Goal: Task Accomplishment & Management: Complete application form

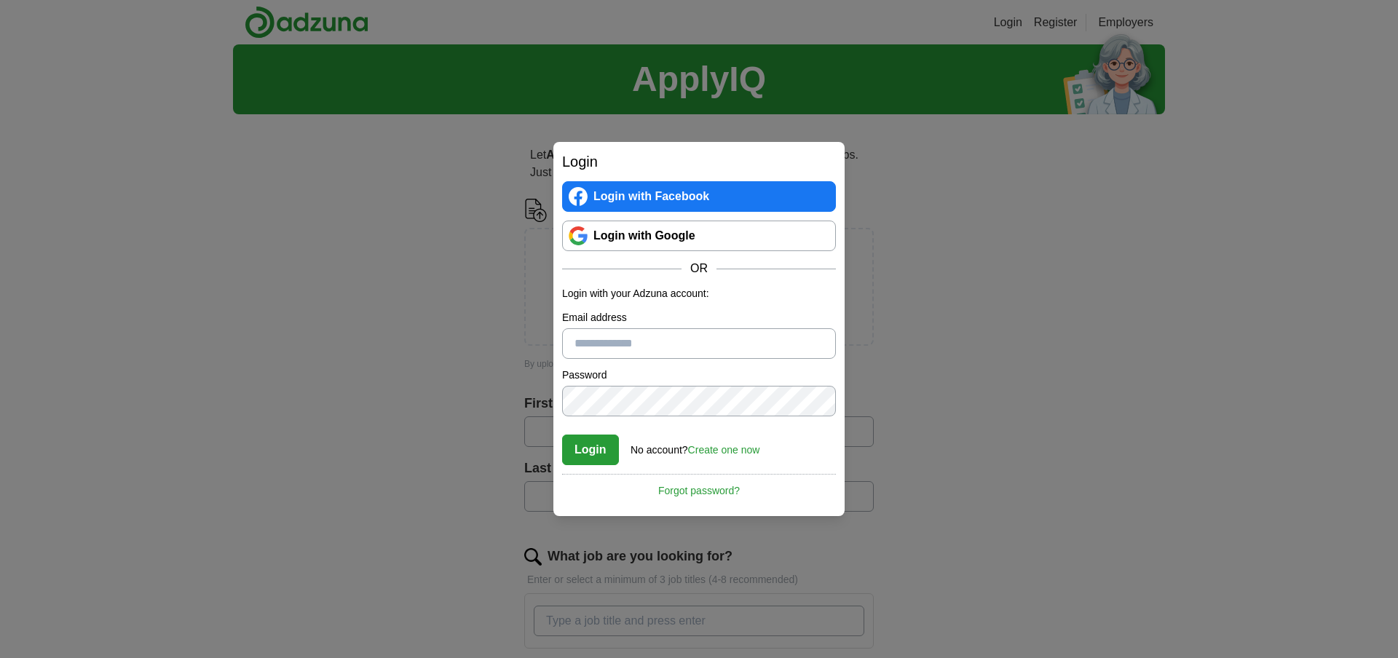
click at [630, 239] on link "Login with Google" at bounding box center [699, 236] width 274 height 31
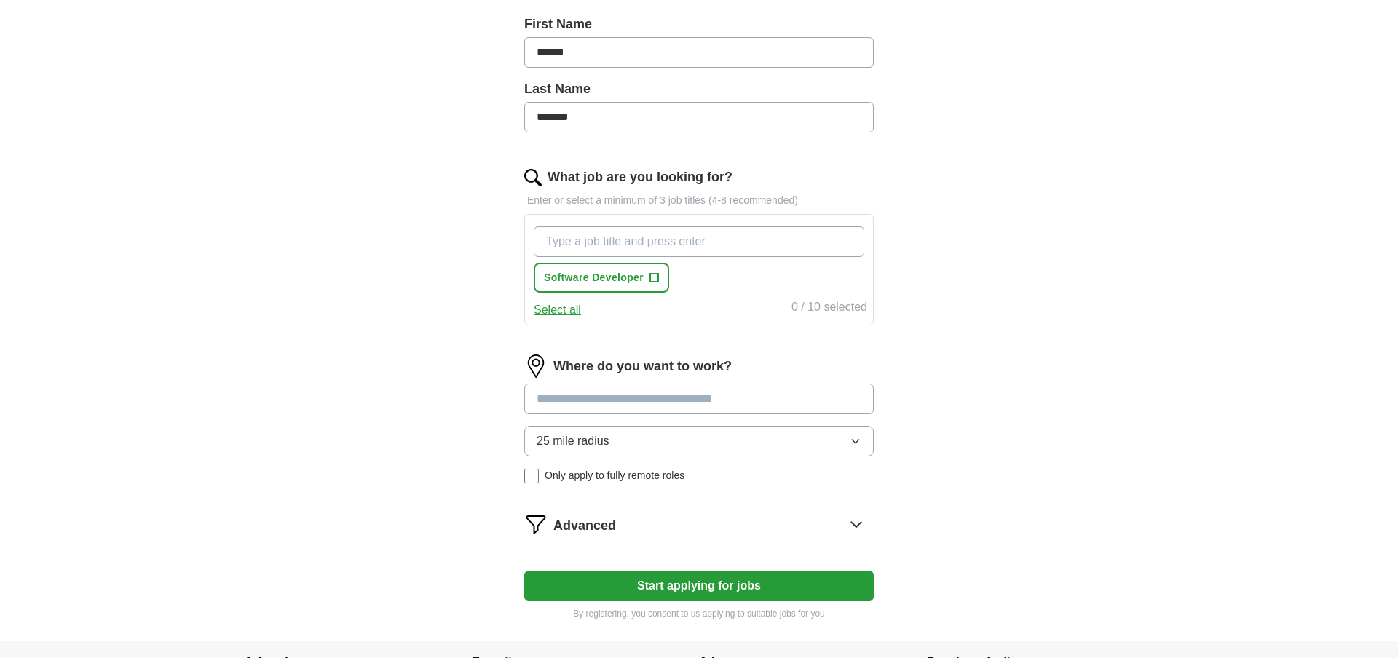
scroll to position [341, 0]
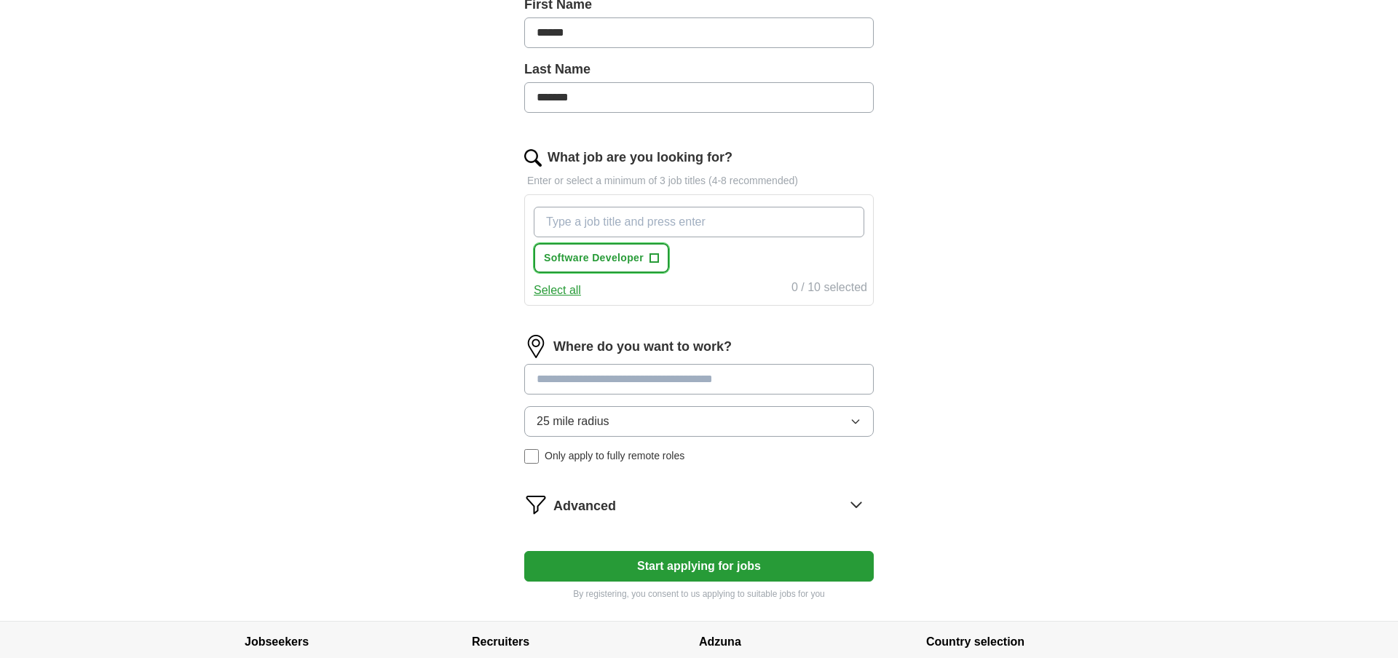
click at [650, 259] on span "+" at bounding box center [654, 259] width 9 height 12
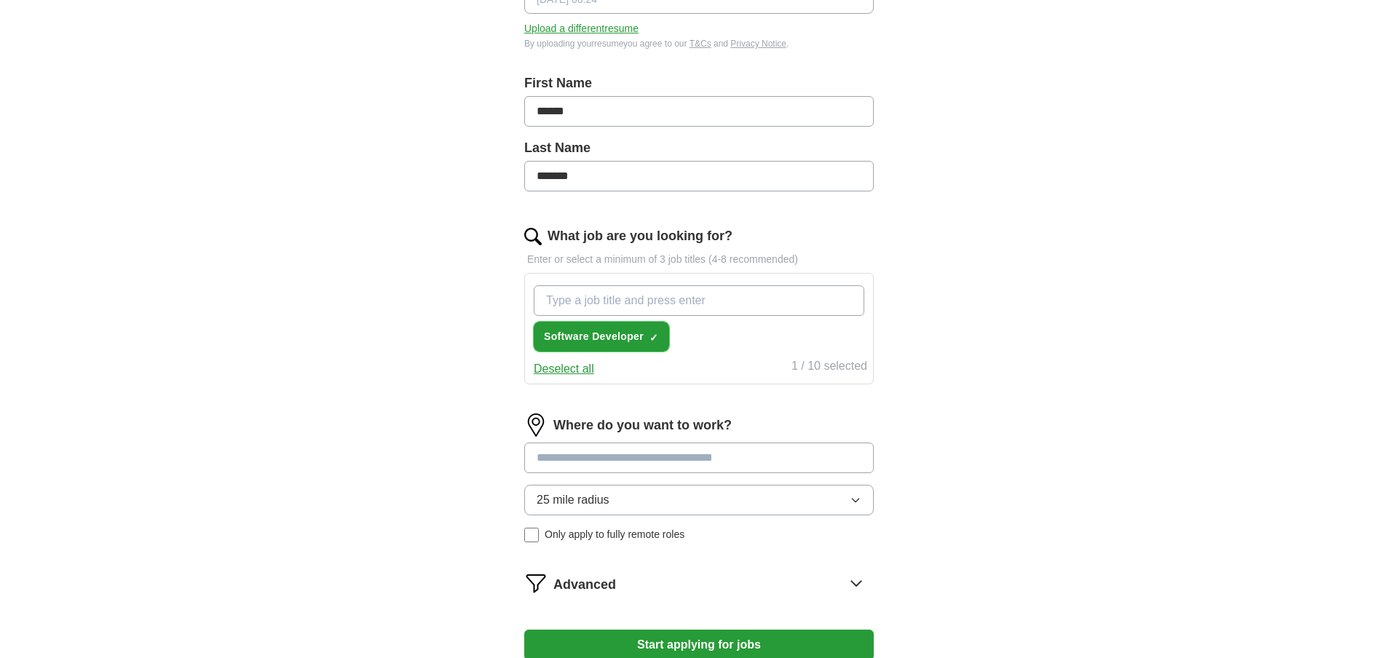
scroll to position [261, 0]
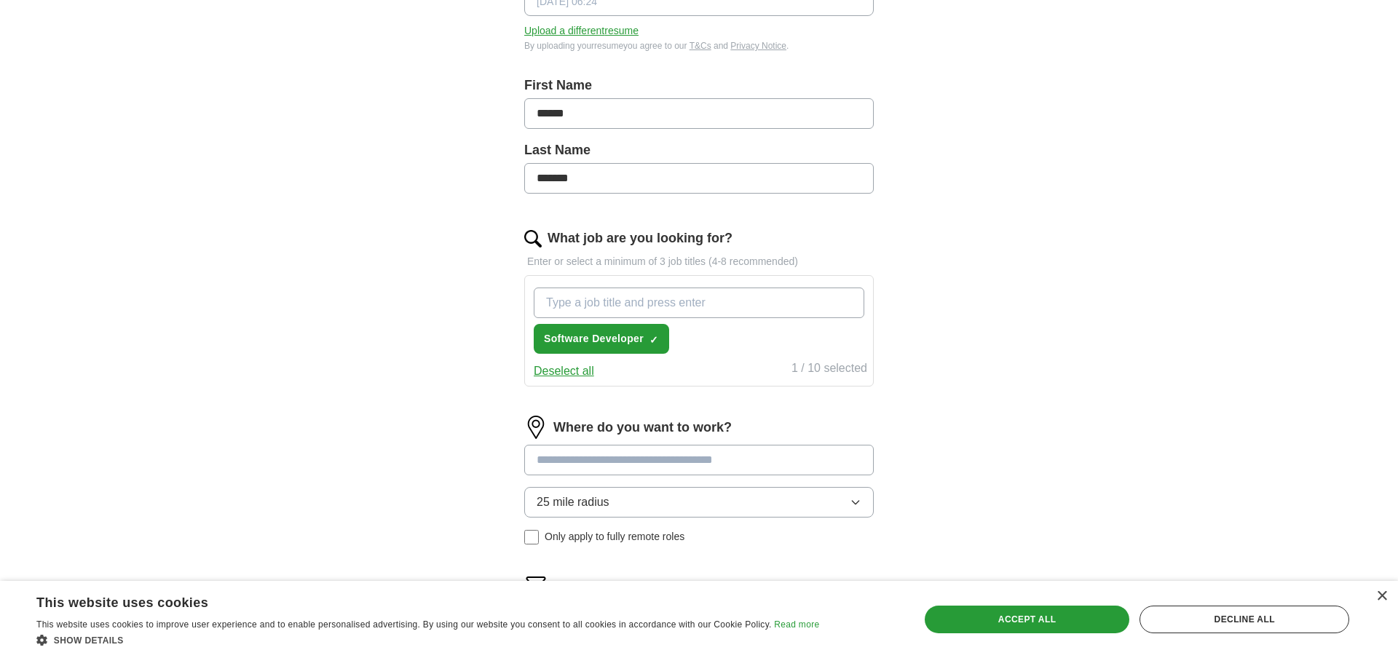
click at [678, 300] on input "What job are you looking for?" at bounding box center [699, 303] width 330 height 31
type input "java de"
type input "Java Developer"
type input "Principal Member of Technical Staff"
click at [668, 507] on button "25 mile radius" at bounding box center [698, 502] width 349 height 31
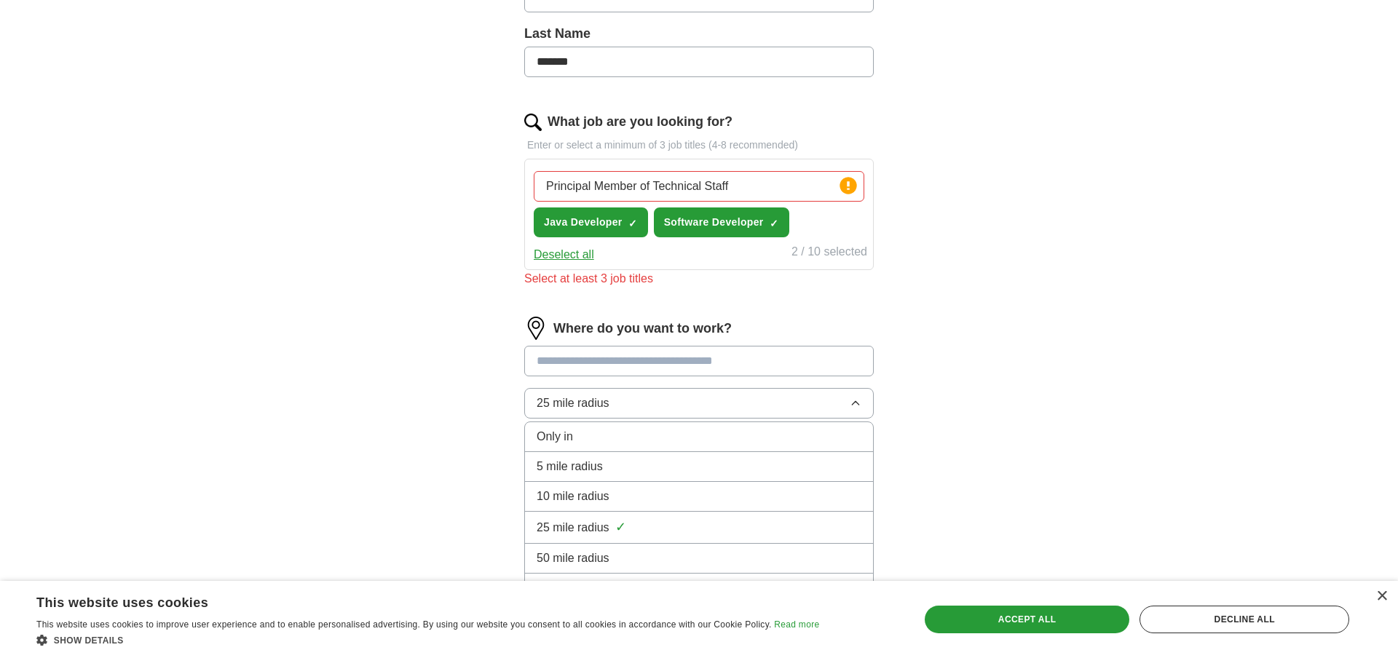
scroll to position [378, 0]
click at [673, 550] on div "50 mile radius" at bounding box center [698, 557] width 325 height 17
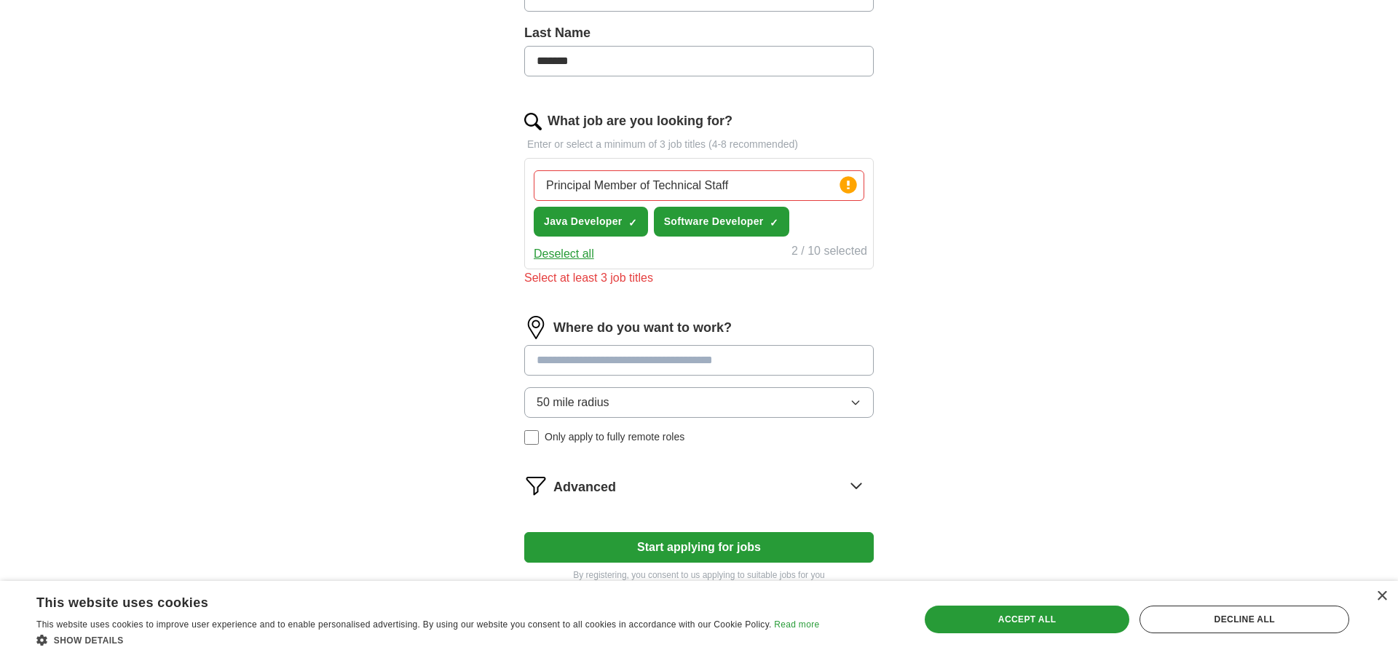
click at [638, 408] on button "50 mile radius" at bounding box center [698, 402] width 349 height 31
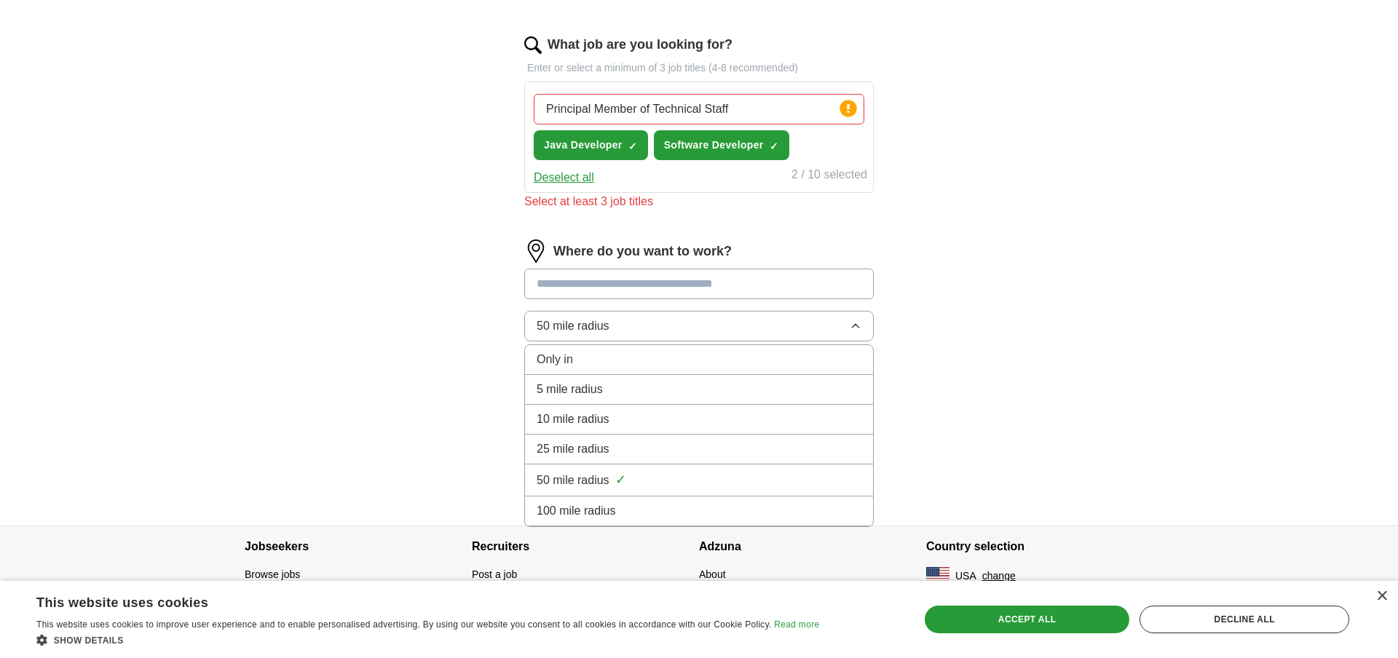
scroll to position [469, 0]
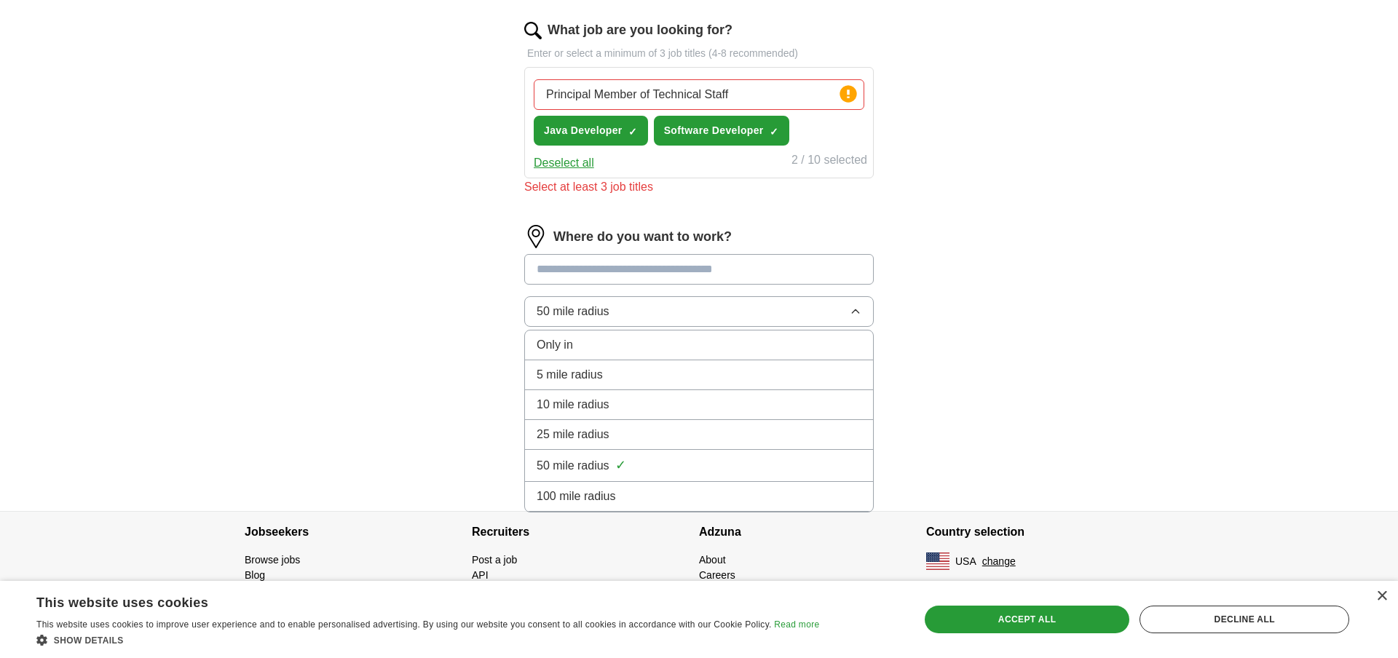
drag, startPoint x: 502, startPoint y: 423, endPoint x: 514, endPoint y: 405, distance: 21.6
click at [503, 422] on div "Let ApplyIQ do the hard work of searching and applying for jobs. Just tell us w…" at bounding box center [699, 84] width 466 height 854
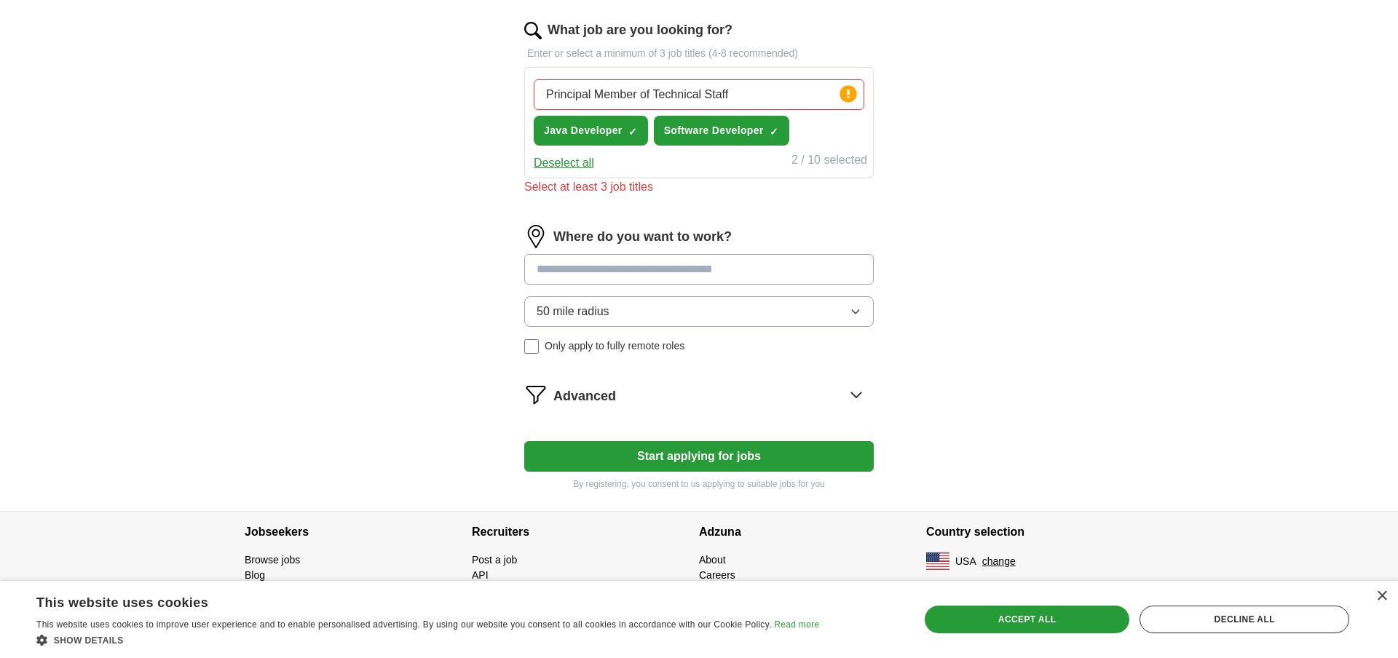
click at [584, 266] on input at bounding box center [698, 269] width 349 height 31
type input "*****"
type input "***"
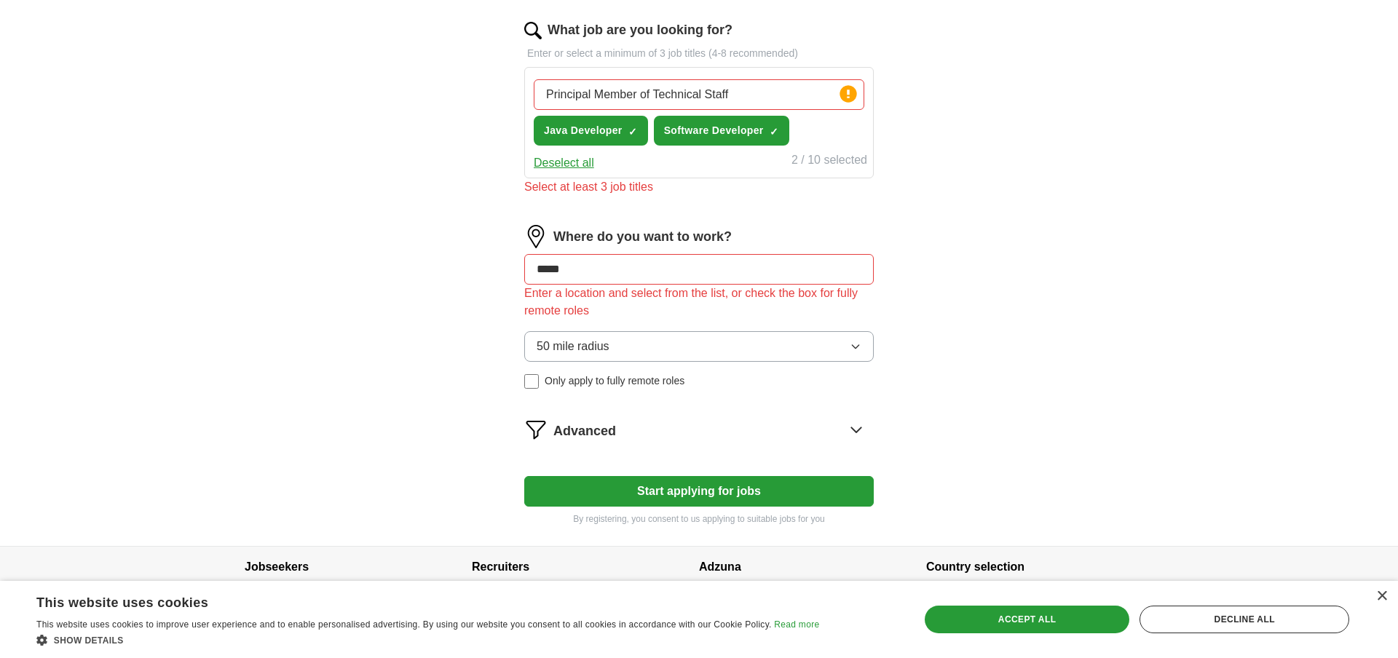
click at [601, 337] on div "50 mile radius Only apply to fully remote roles" at bounding box center [698, 360] width 349 height 58
click at [598, 338] on span "50 mile radius" at bounding box center [572, 346] width 73 height 17
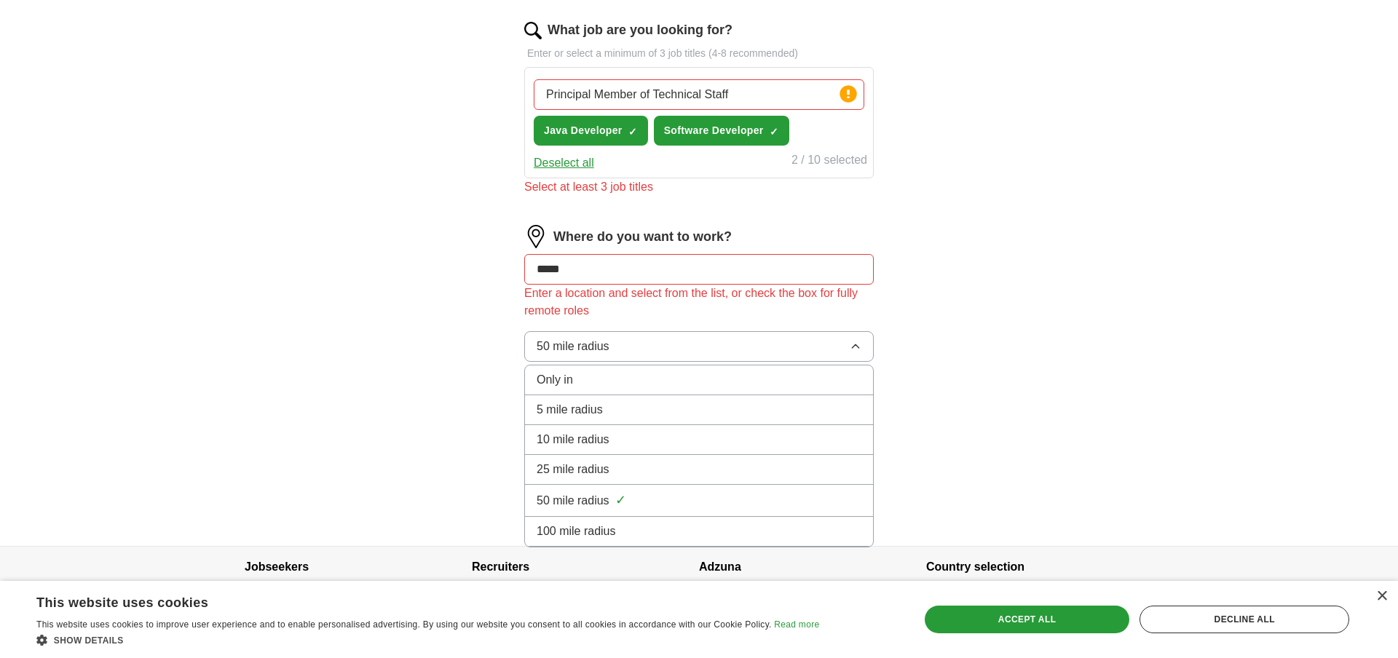
click at [627, 530] on div "100 mile radius" at bounding box center [698, 531] width 325 height 17
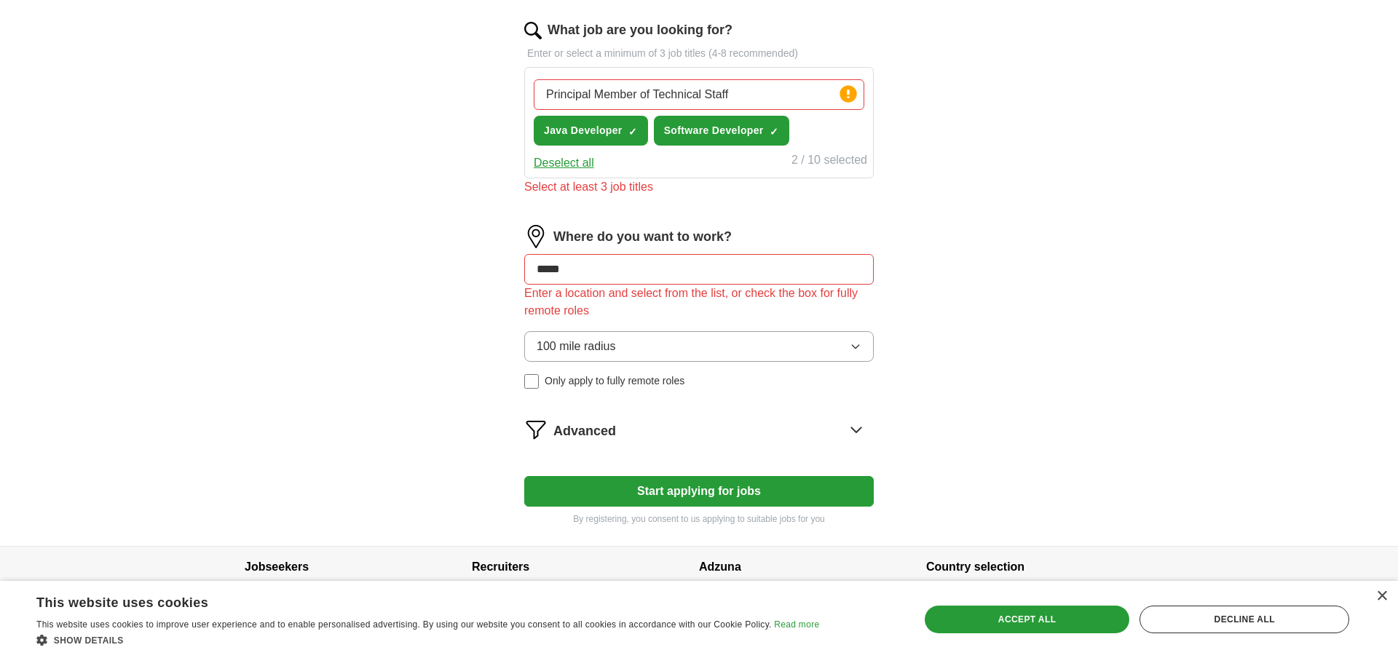
click at [644, 272] on input "*****" at bounding box center [698, 269] width 349 height 31
type input "*"
type input "****"
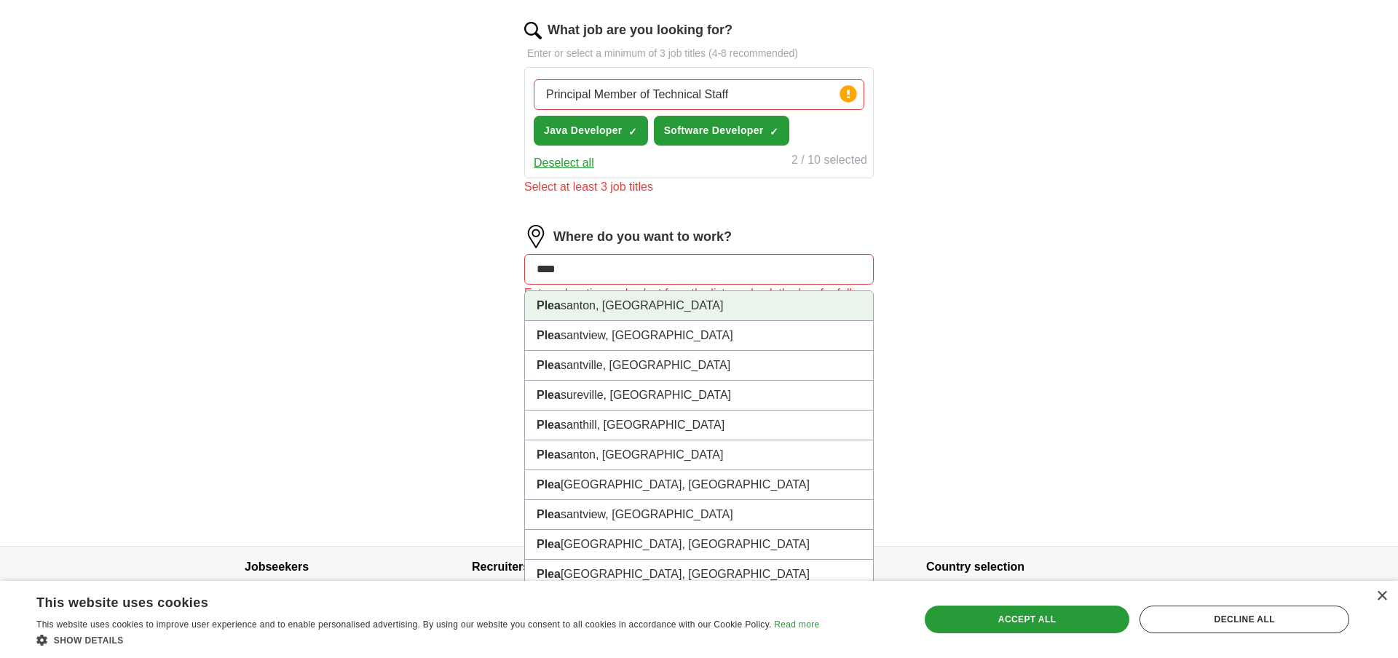
click at [636, 304] on li "Plea santon, [GEOGRAPHIC_DATA]" at bounding box center [699, 306] width 348 height 30
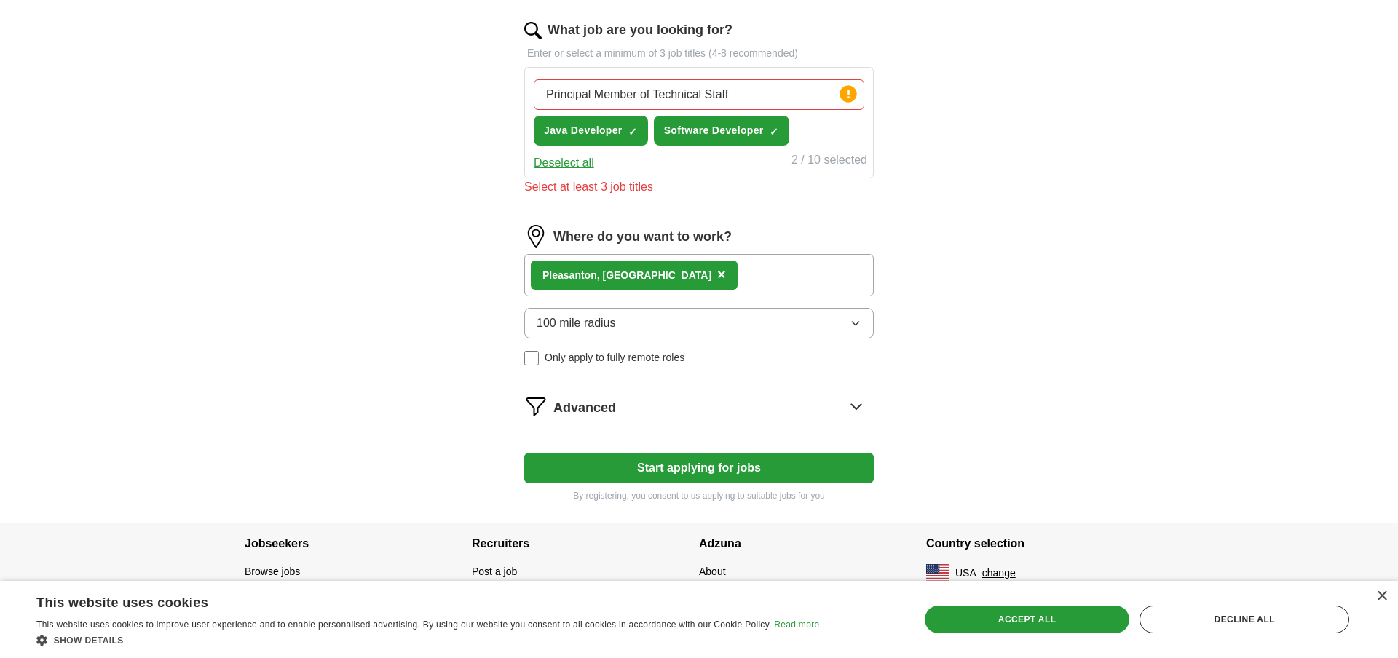
click at [815, 401] on div "Advanced" at bounding box center [713, 406] width 320 height 23
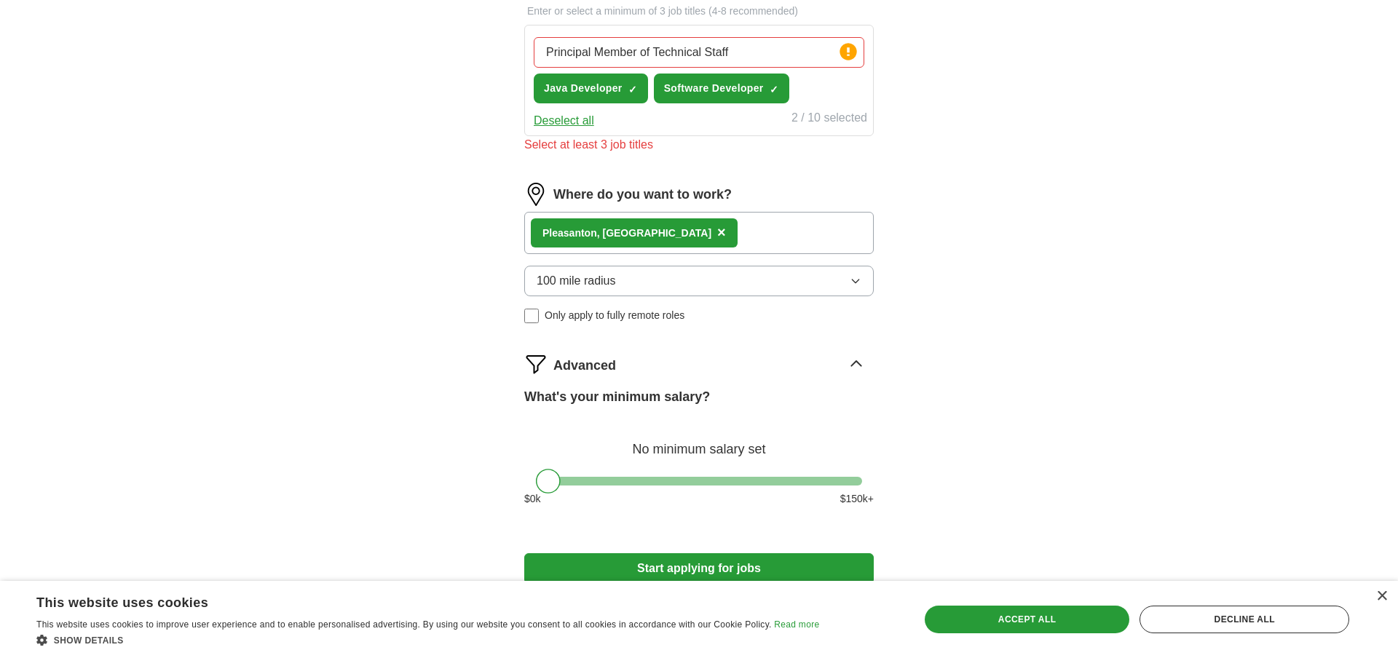
scroll to position [609, 0]
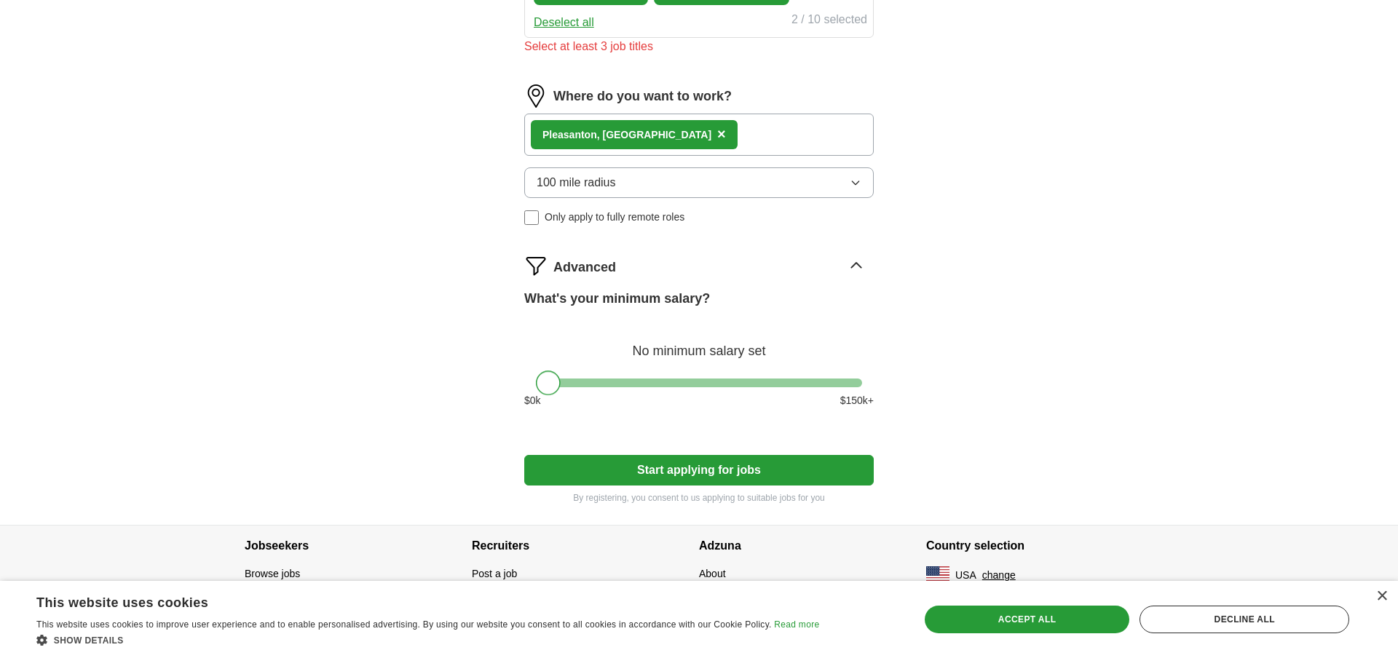
drag, startPoint x: 750, startPoint y: 380, endPoint x: 455, endPoint y: 383, distance: 294.8
click at [661, 466] on button "Start applying for jobs" at bounding box center [698, 470] width 349 height 31
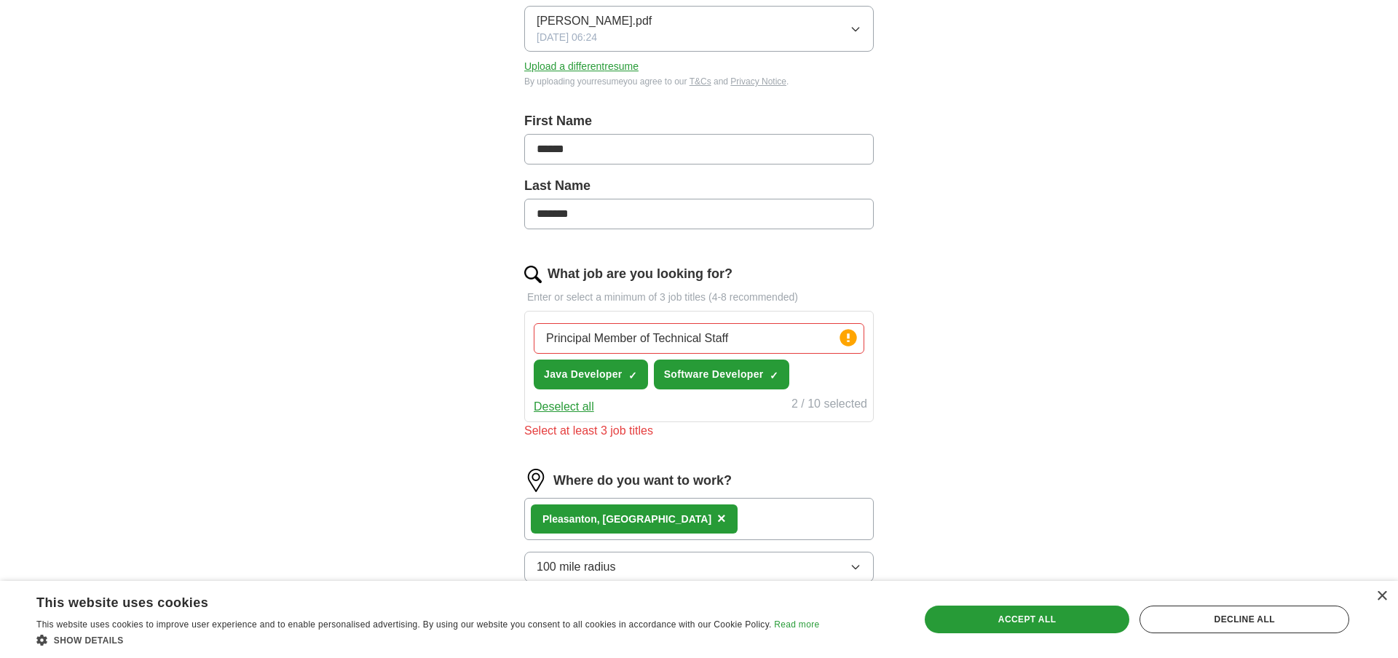
scroll to position [221, 0]
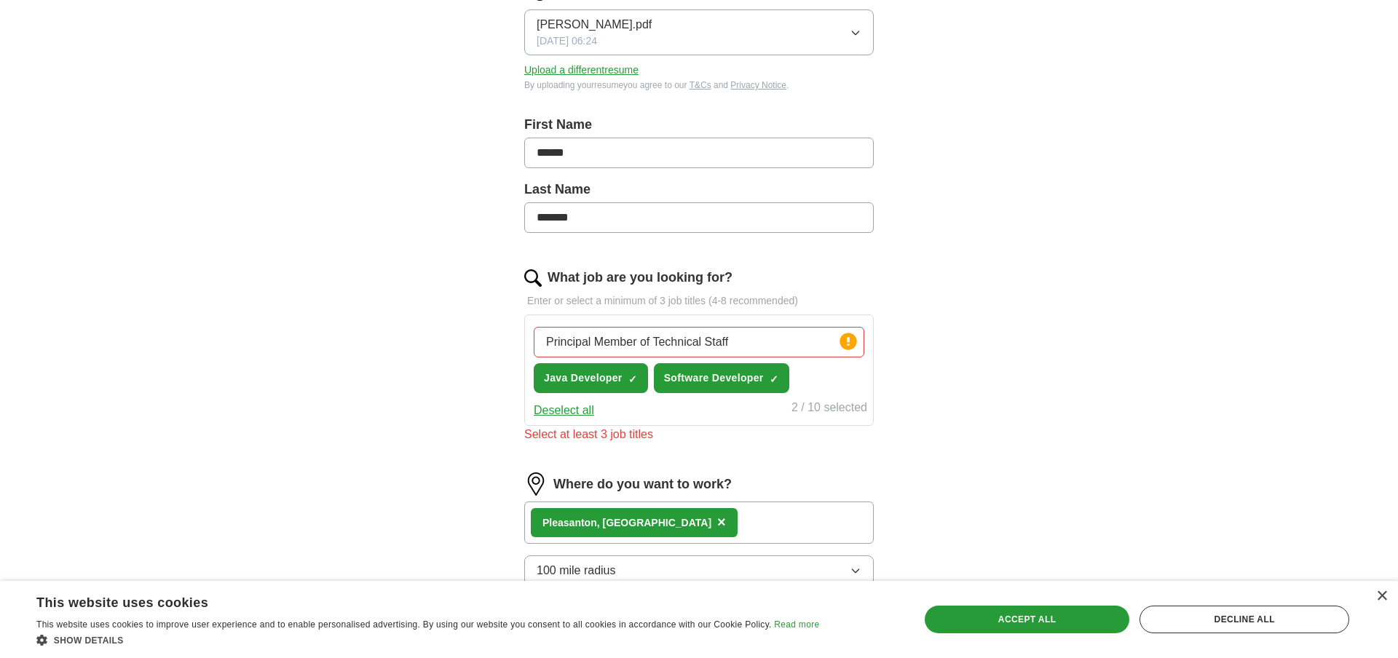
drag, startPoint x: 699, startPoint y: 355, endPoint x: 708, endPoint y: 355, distance: 9.5
click at [700, 355] on input "Principal Member of Technical Staff" at bounding box center [699, 342] width 330 height 31
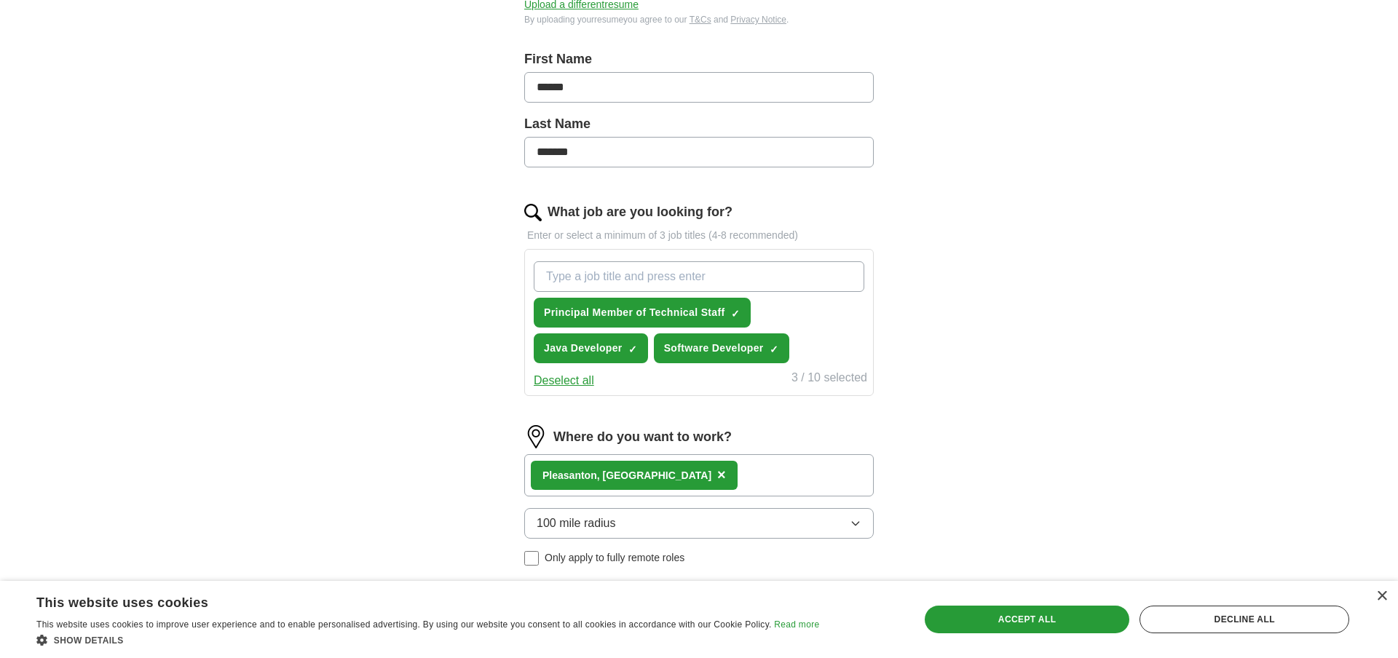
scroll to position [641, 0]
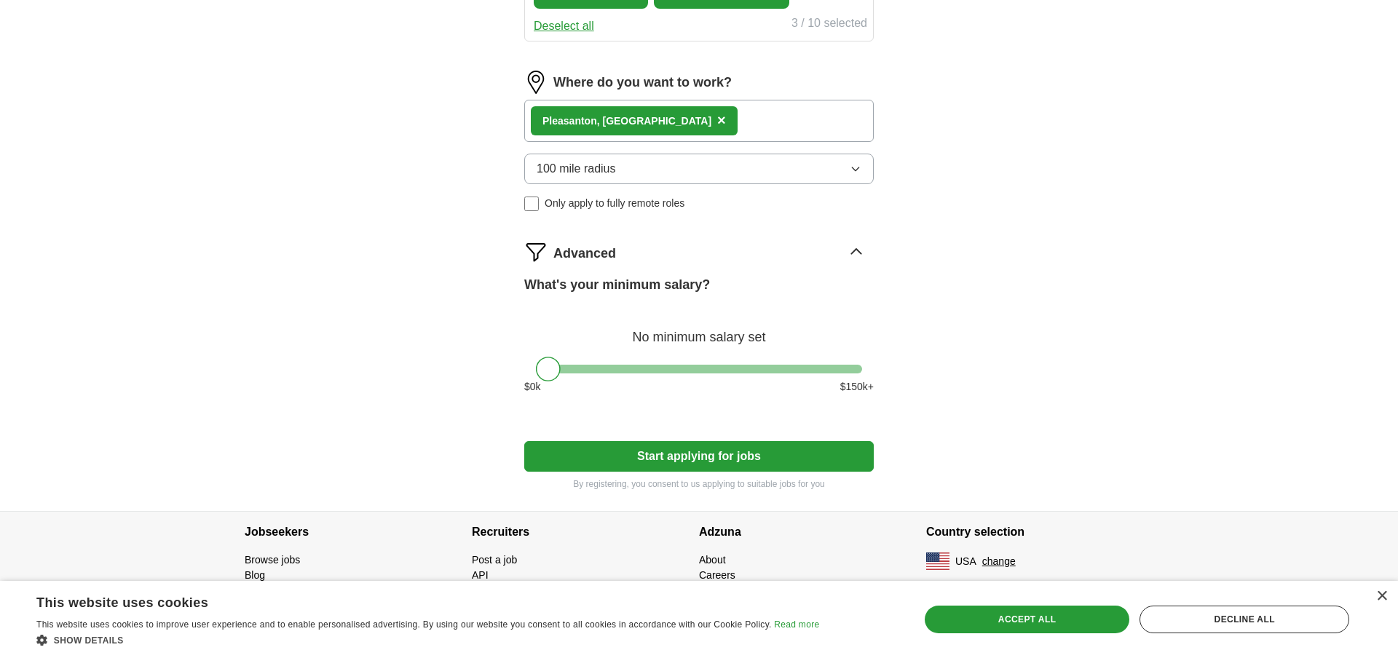
click at [759, 459] on button "Start applying for jobs" at bounding box center [698, 456] width 349 height 31
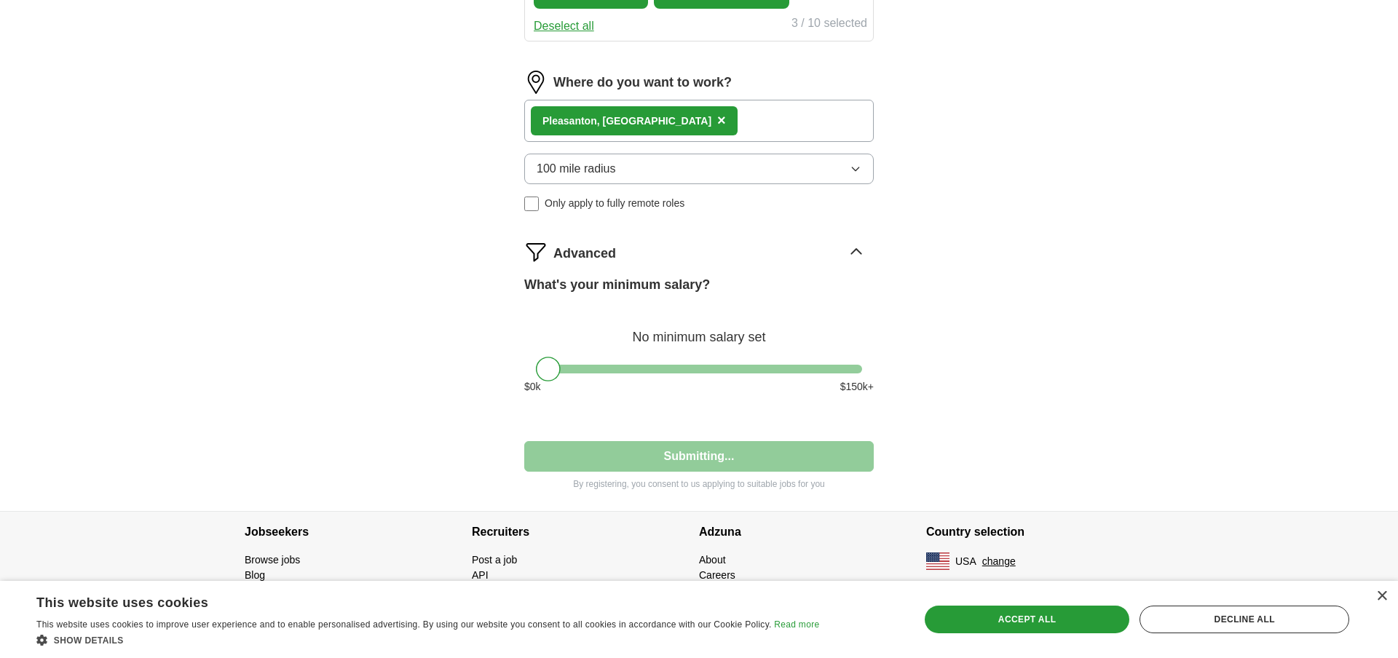
select select "**"
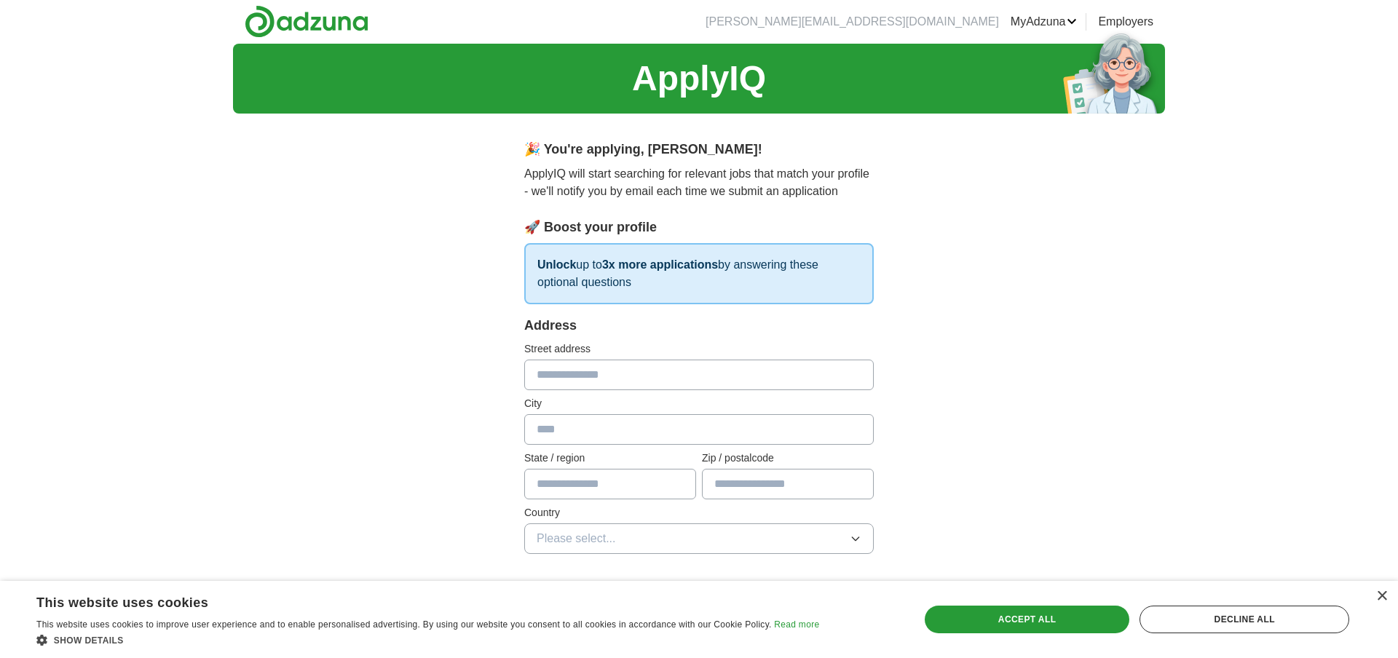
scroll to position [0, 0]
click at [720, 376] on input "text" at bounding box center [698, 375] width 349 height 31
type input "**********"
type input "**"
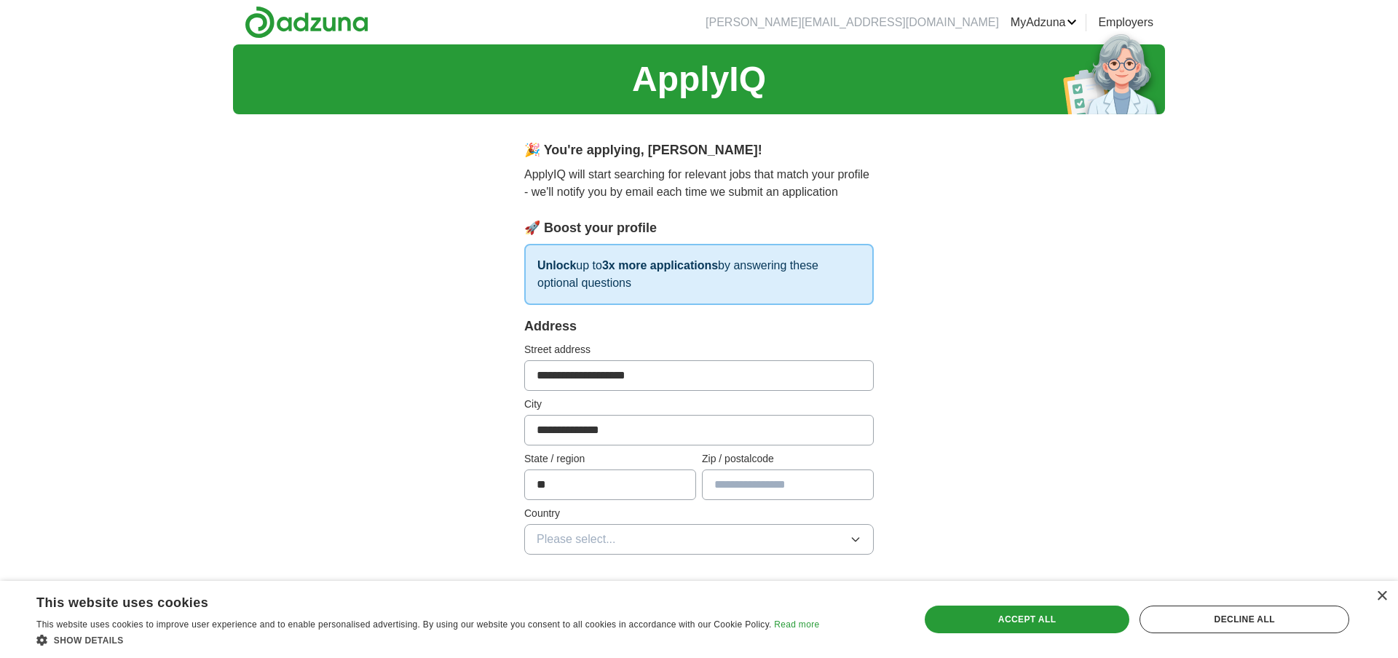
type input "*****"
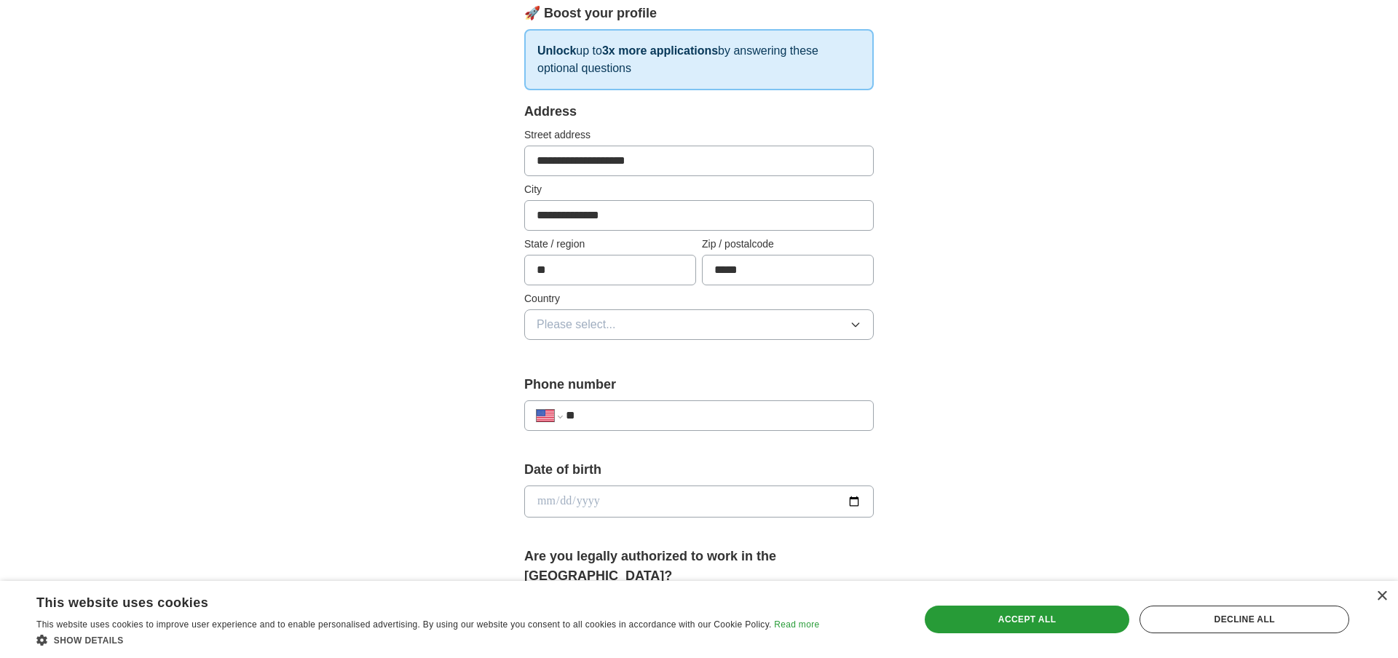
scroll to position [224, 0]
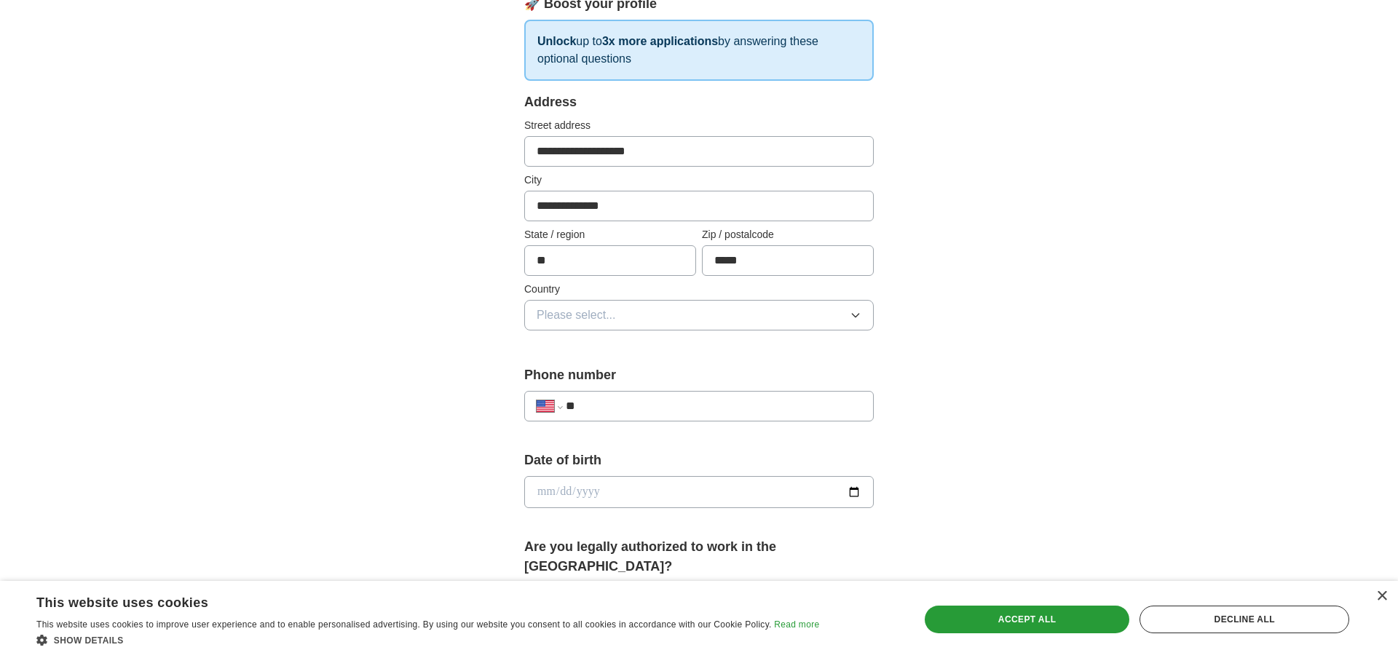
click at [798, 398] on input "**" at bounding box center [714, 405] width 296 height 17
type input "**********"
click at [713, 494] on input "date" at bounding box center [698, 492] width 349 height 32
type input "**********"
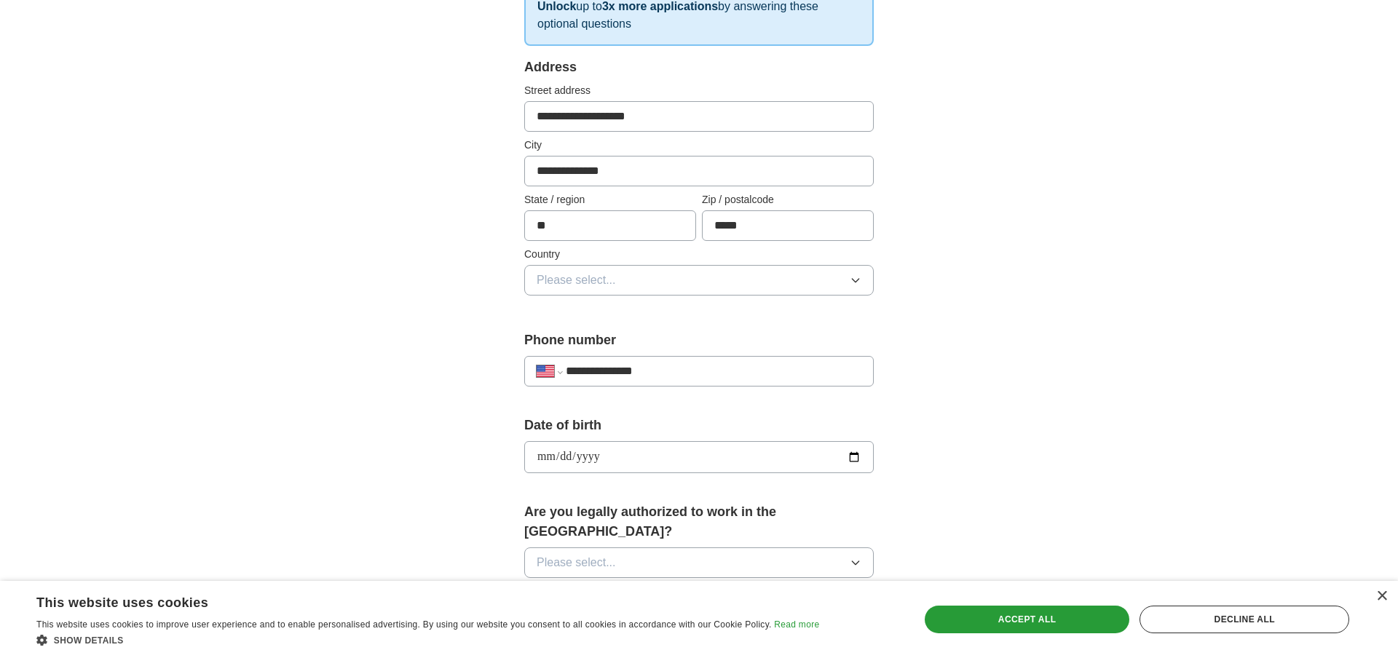
scroll to position [274, 0]
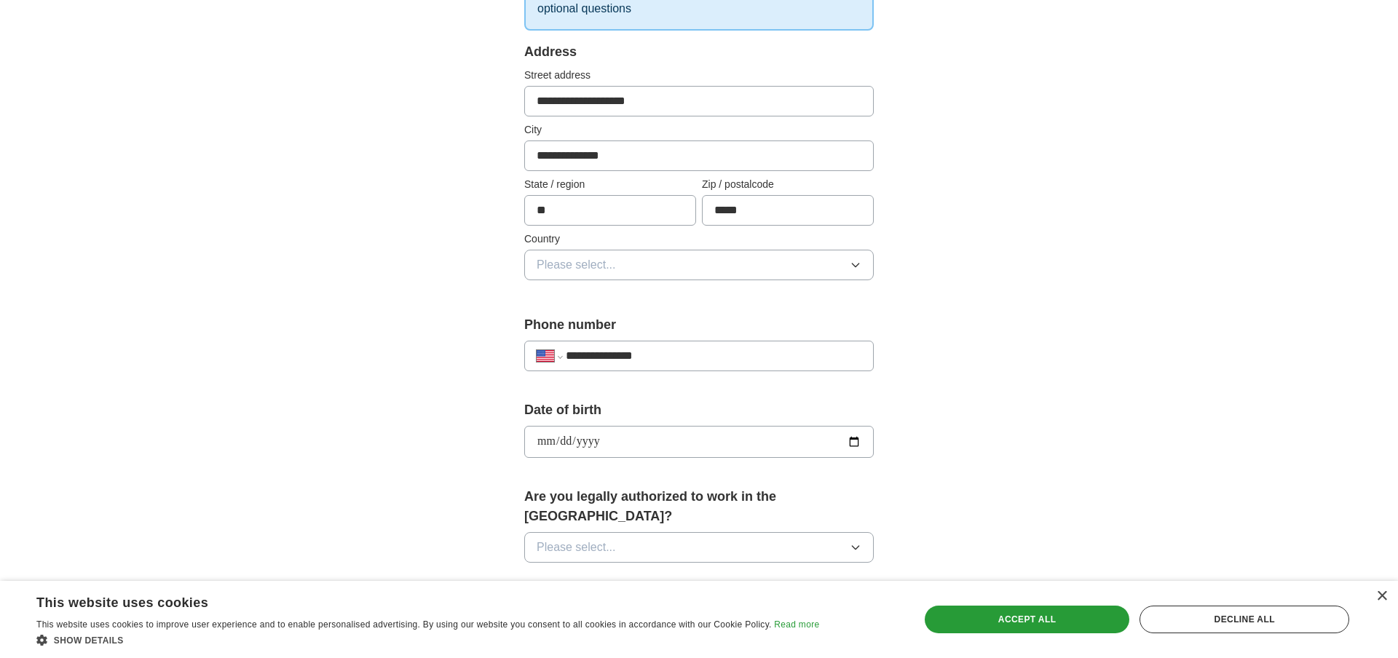
click at [713, 532] on button "Please select..." at bounding box center [698, 547] width 349 height 31
drag, startPoint x: 705, startPoint y: 544, endPoint x: 706, endPoint y: 553, distance: 9.5
click at [705, 545] on div "Are you legally authorized to work in the [GEOGRAPHIC_DATA]? Please select..." at bounding box center [698, 530] width 349 height 87
click at [699, 532] on button "Please select..." at bounding box center [698, 547] width 349 height 31
click at [700, 572] on div "Yes" at bounding box center [698, 580] width 325 height 17
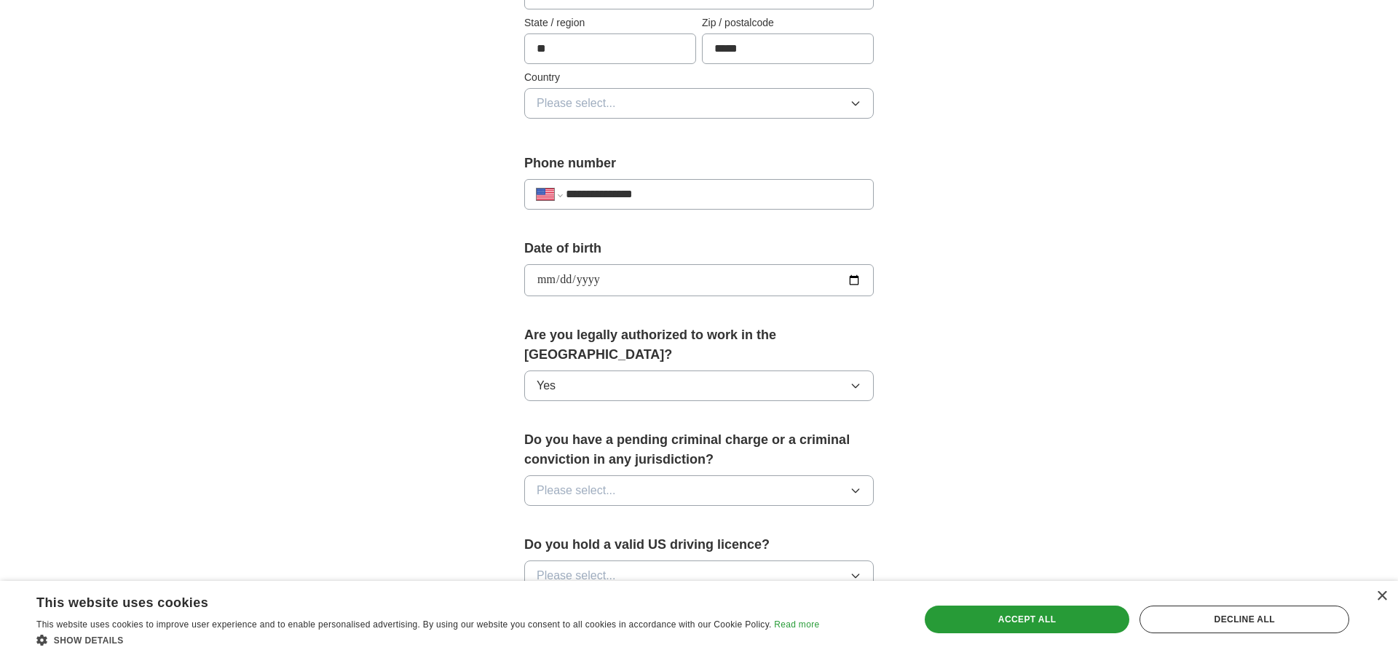
scroll to position [480, 0]
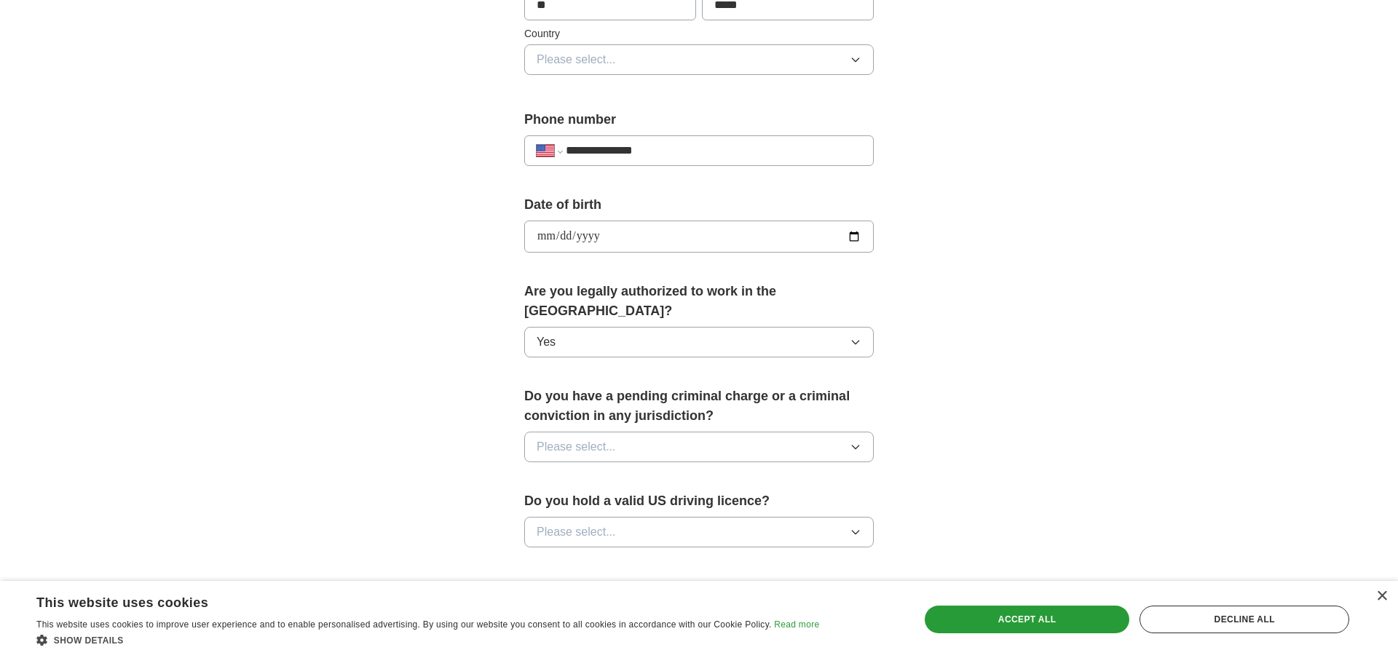
click at [673, 432] on button "Please select..." at bounding box center [698, 447] width 349 height 31
click at [676, 502] on div "No" at bounding box center [698, 510] width 325 height 17
click at [678, 520] on button "Please select..." at bounding box center [698, 532] width 349 height 31
click at [676, 581] on li "No" at bounding box center [699, 596] width 348 height 30
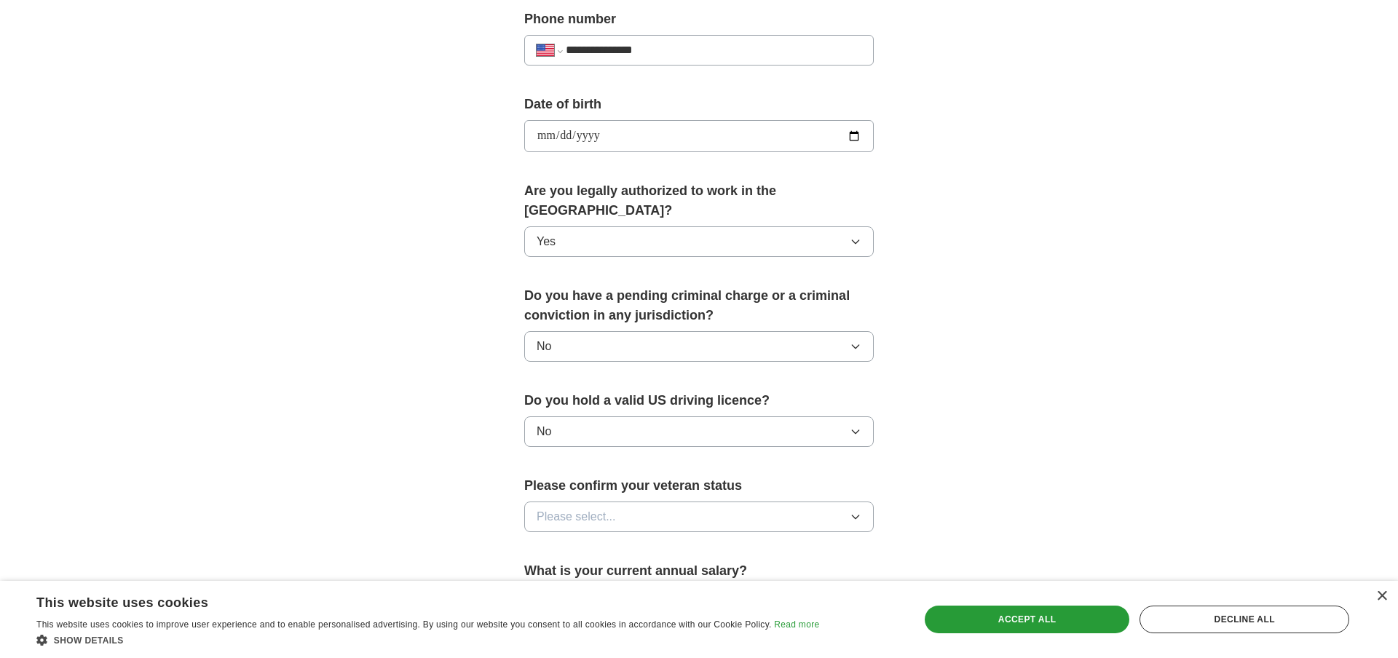
scroll to position [623, 0]
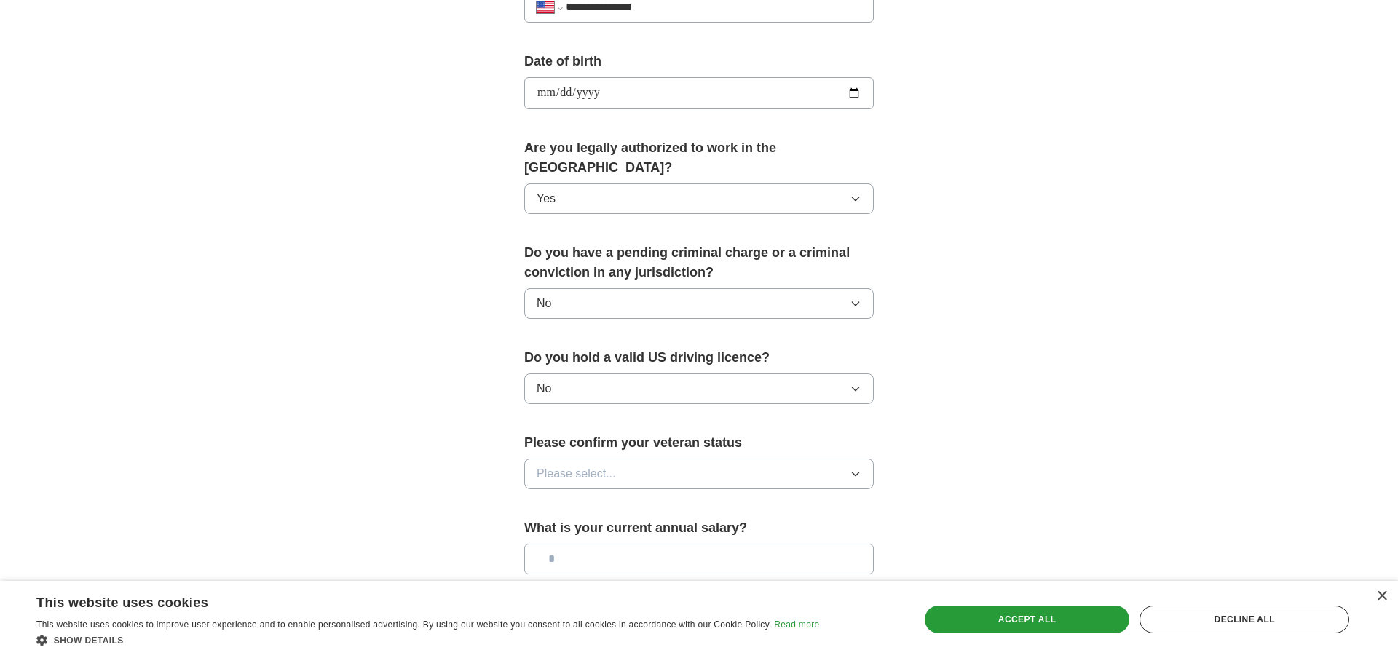
click at [676, 463] on button "Please select..." at bounding box center [698, 474] width 349 height 31
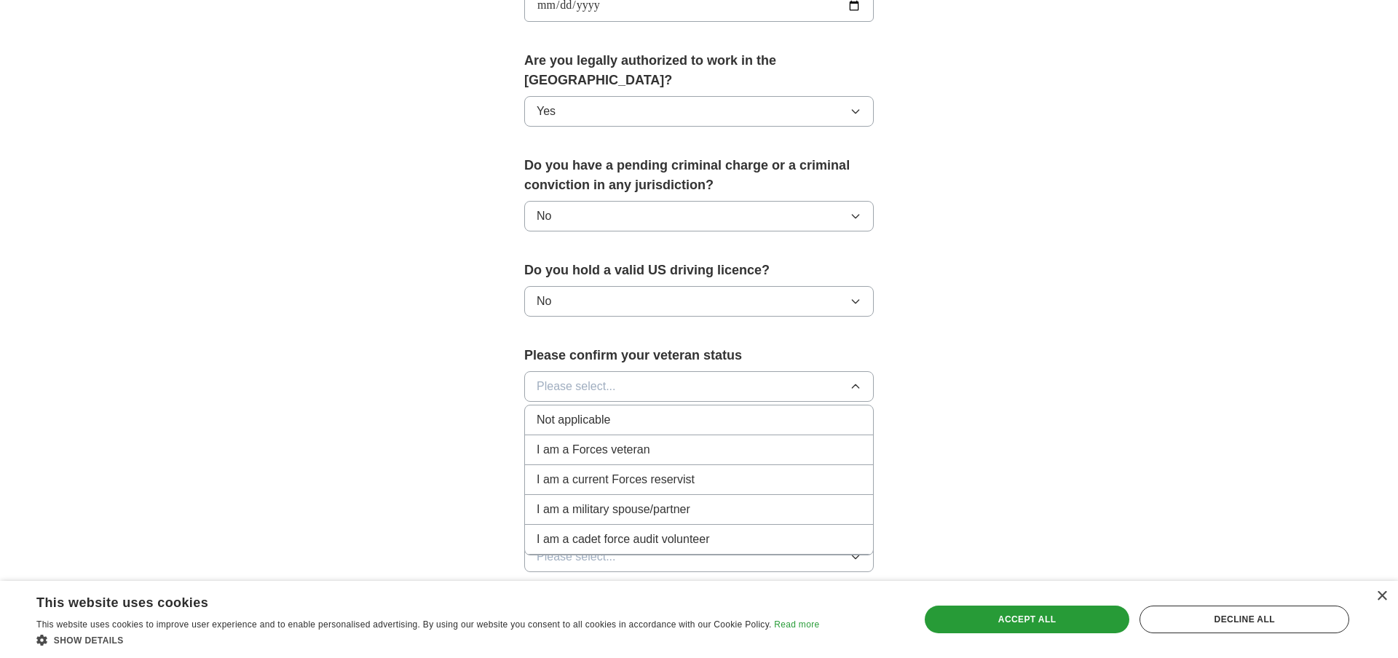
scroll to position [719, 0]
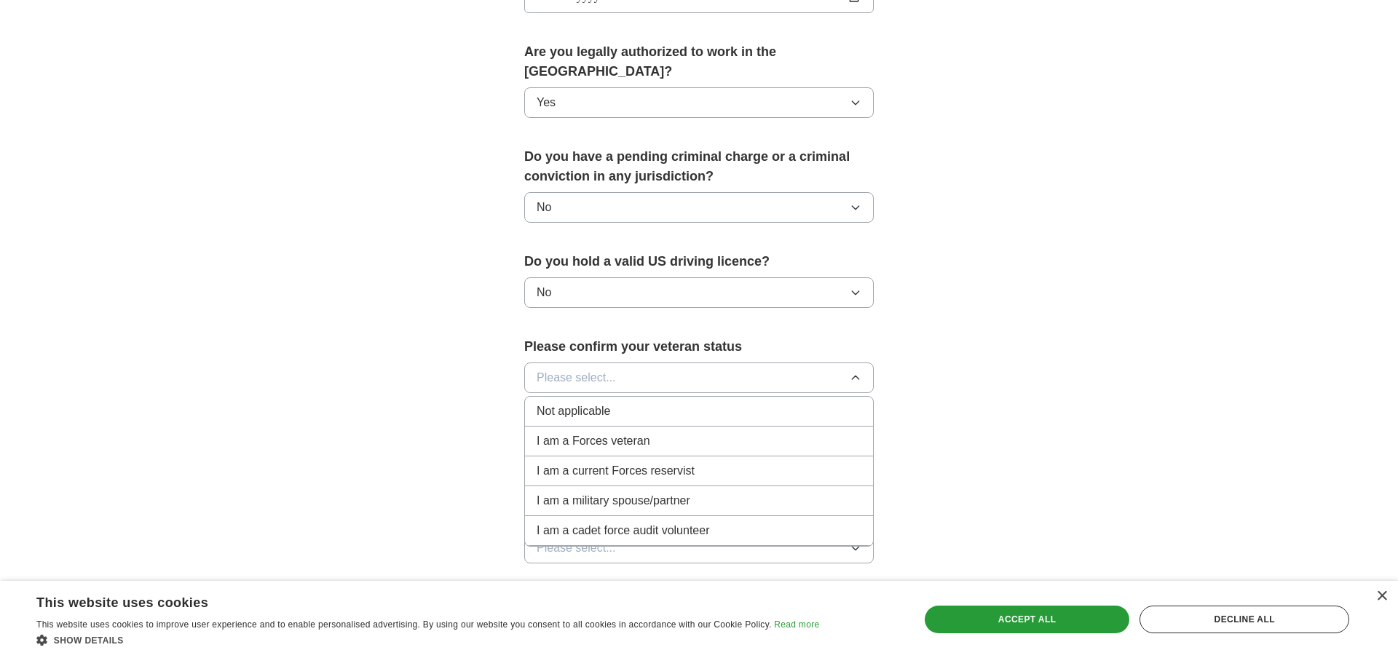
click at [670, 403] on div "Not applicable" at bounding box center [698, 411] width 325 height 17
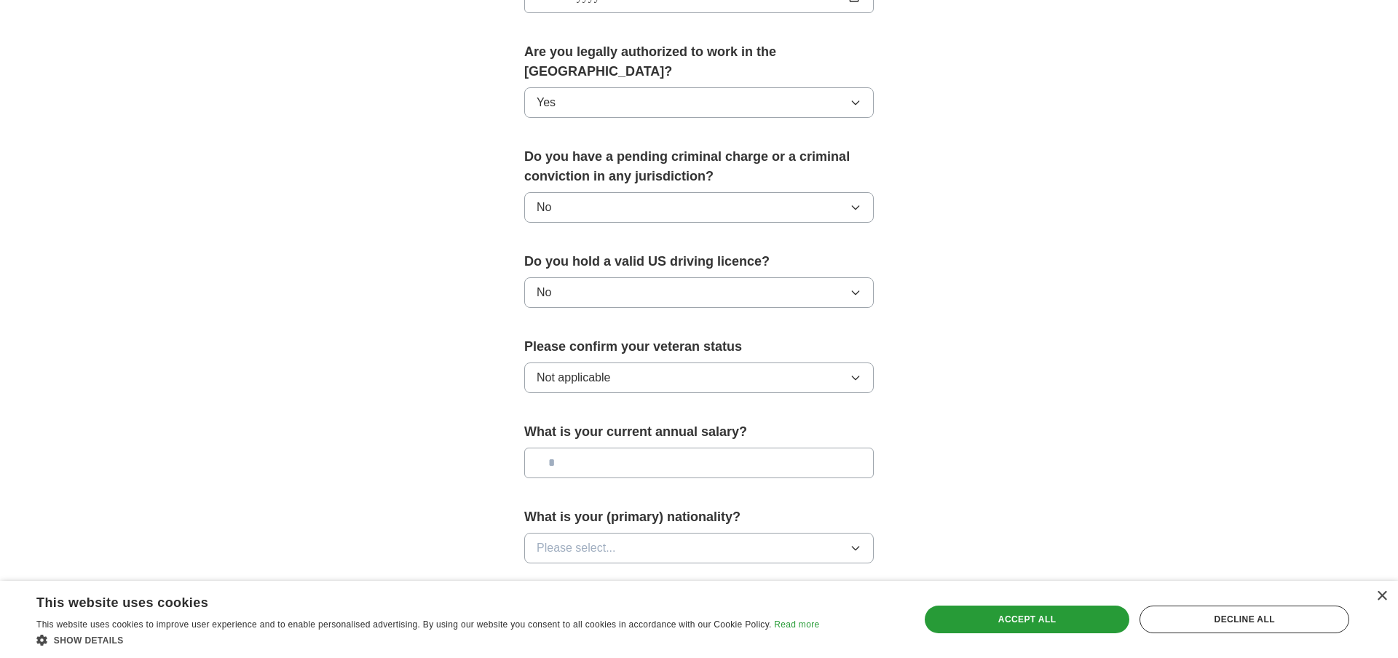
click at [675, 450] on input "text" at bounding box center [698, 463] width 349 height 31
type input "********"
click at [684, 533] on button "Please select..." at bounding box center [698, 548] width 349 height 31
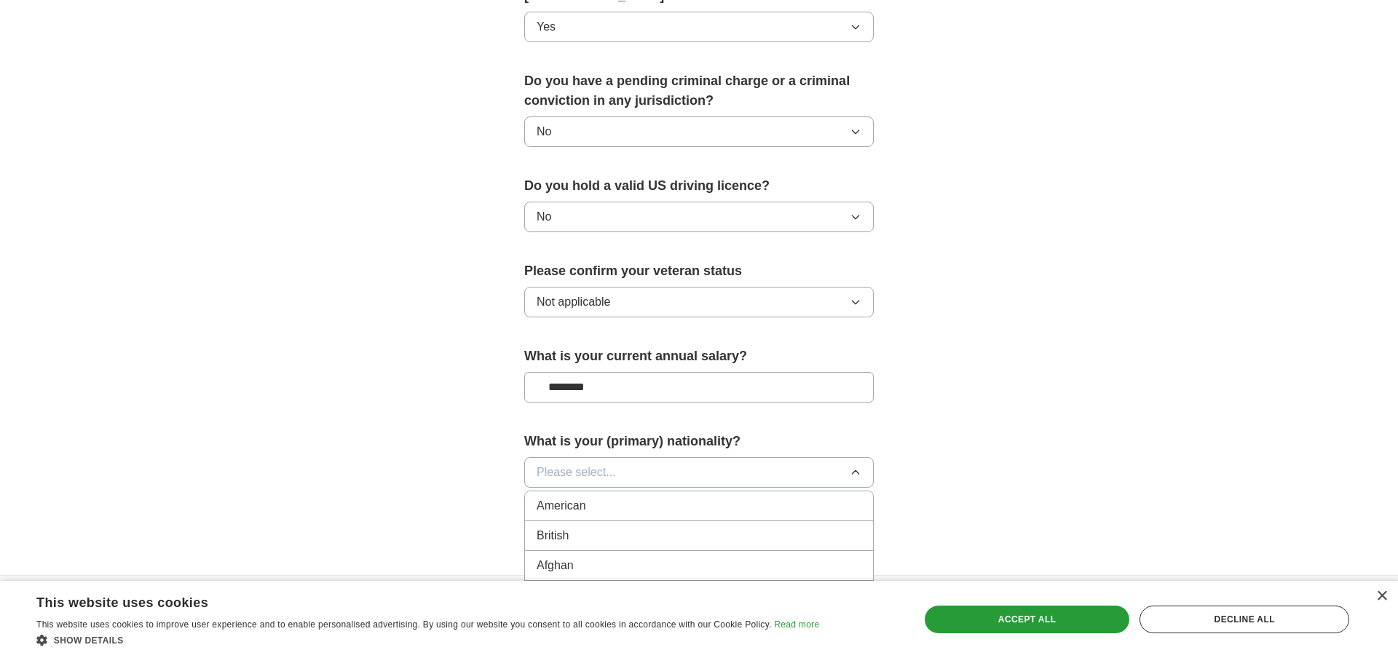
scroll to position [804, 0]
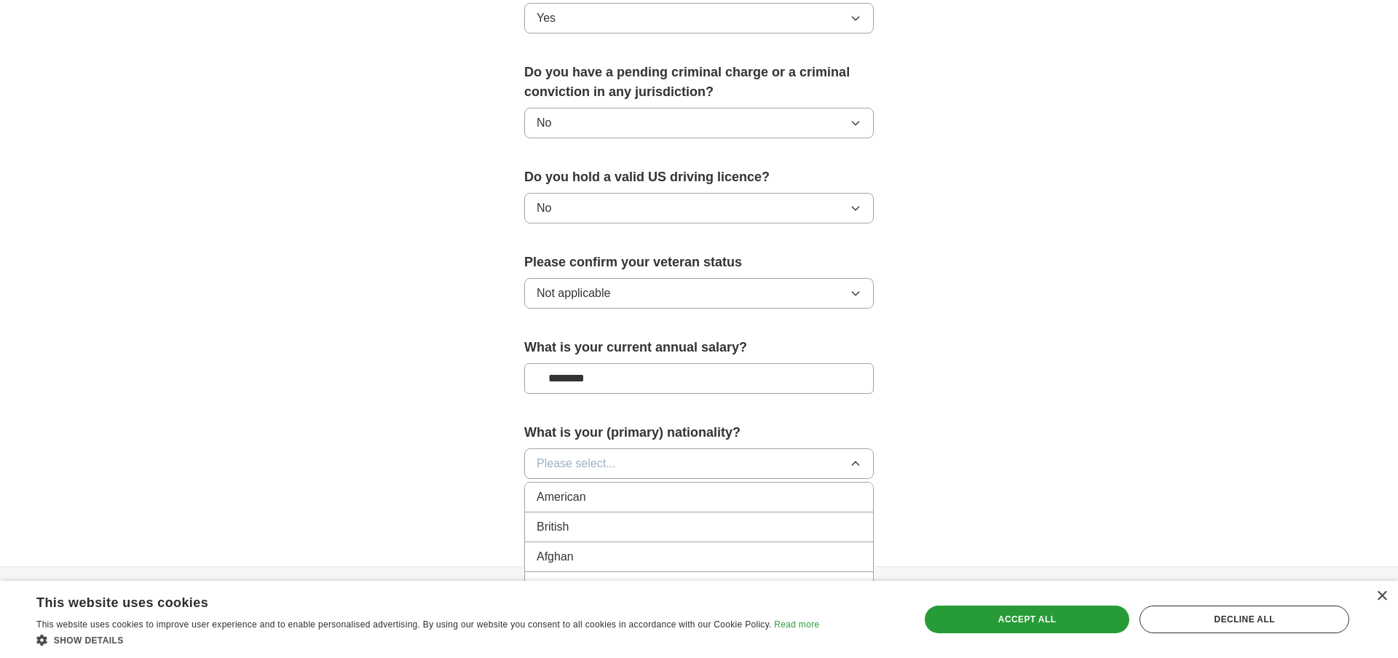
click at [676, 448] on button "Please select..." at bounding box center [698, 463] width 349 height 31
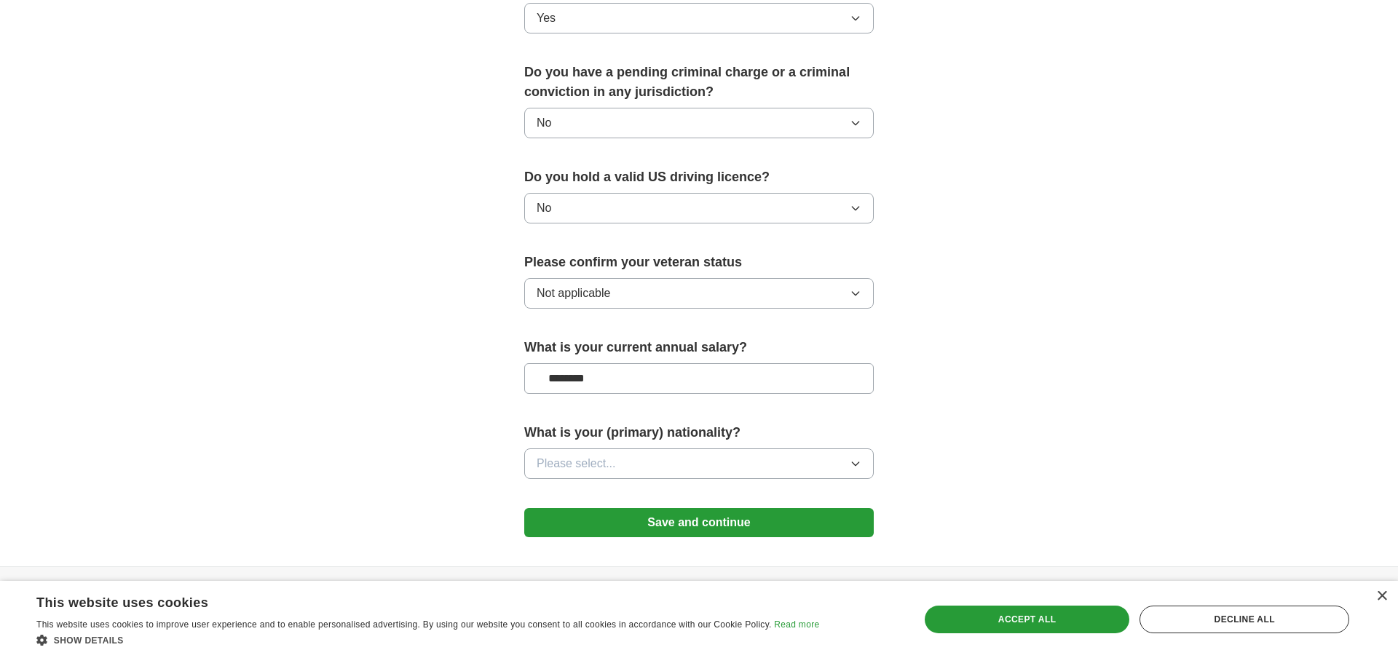
click at [681, 452] on button "Please select..." at bounding box center [698, 463] width 349 height 31
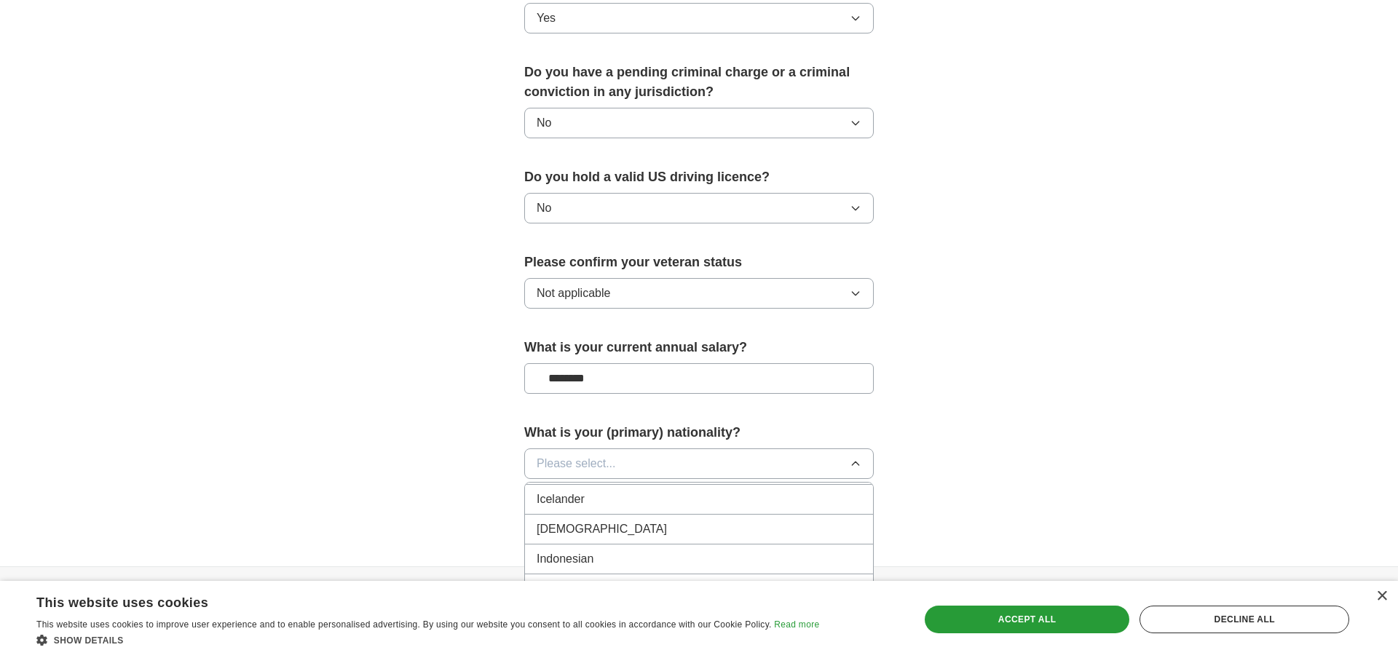
scroll to position [2363, 0]
click at [659, 513] on div "[DEMOGRAPHIC_DATA]" at bounding box center [698, 521] width 325 height 17
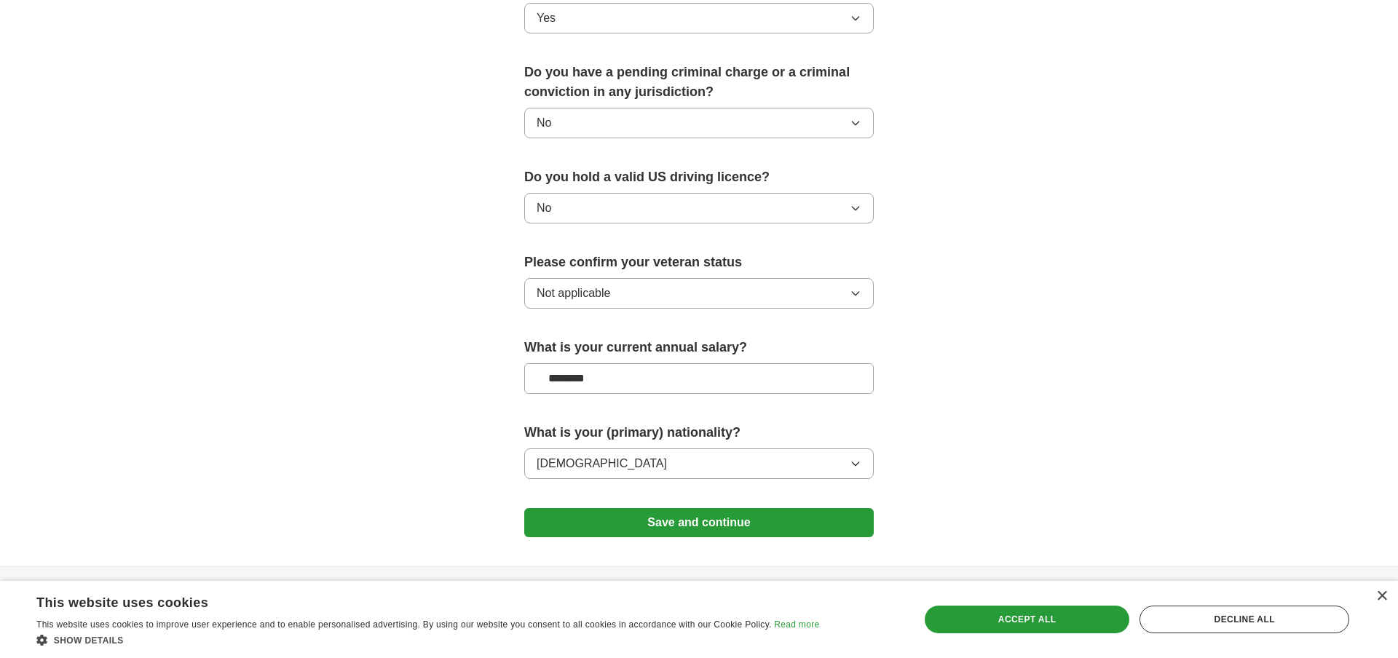
click at [659, 508] on button "Save and continue" at bounding box center [698, 522] width 349 height 29
